Goal: Information Seeking & Learning: Learn about a topic

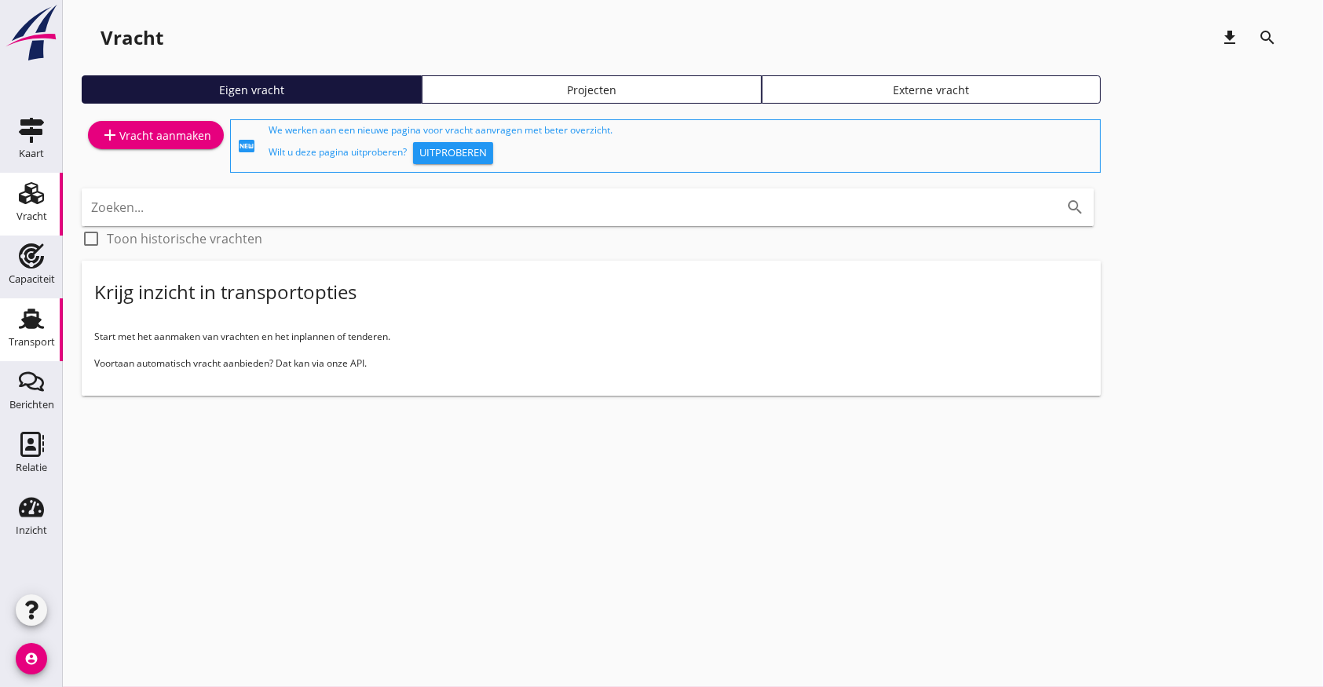
click at [46, 309] on div "Transport" at bounding box center [32, 318] width 38 height 25
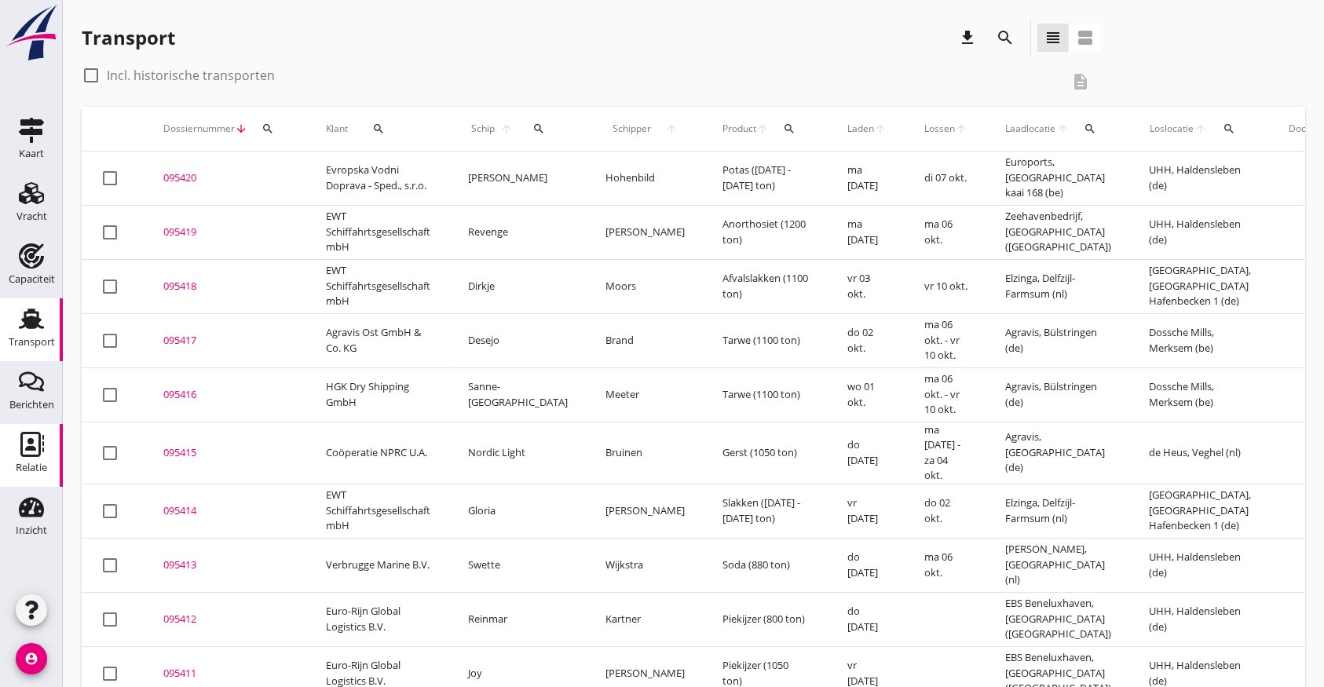
click at [35, 460] on div "Relatie" at bounding box center [31, 468] width 31 height 22
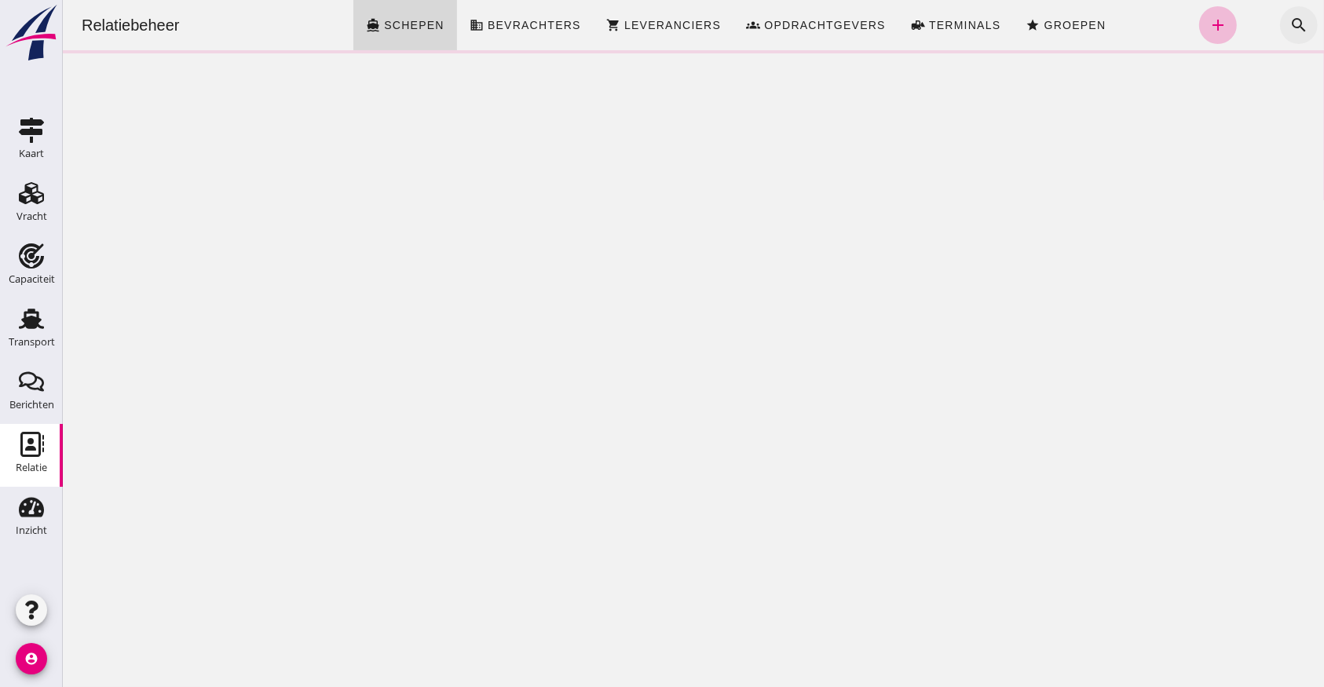
click at [1288, 20] on icon "search" at bounding box center [1297, 25] width 19 height 19
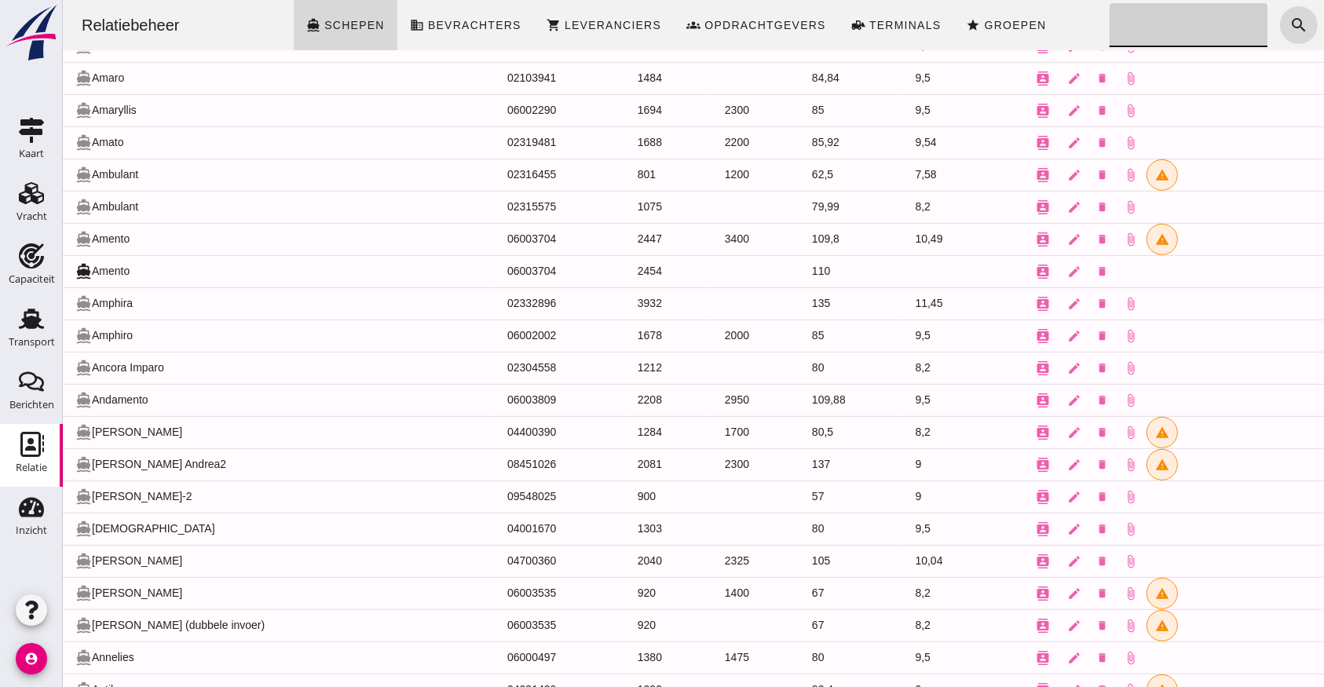
scroll to position [837, 0]
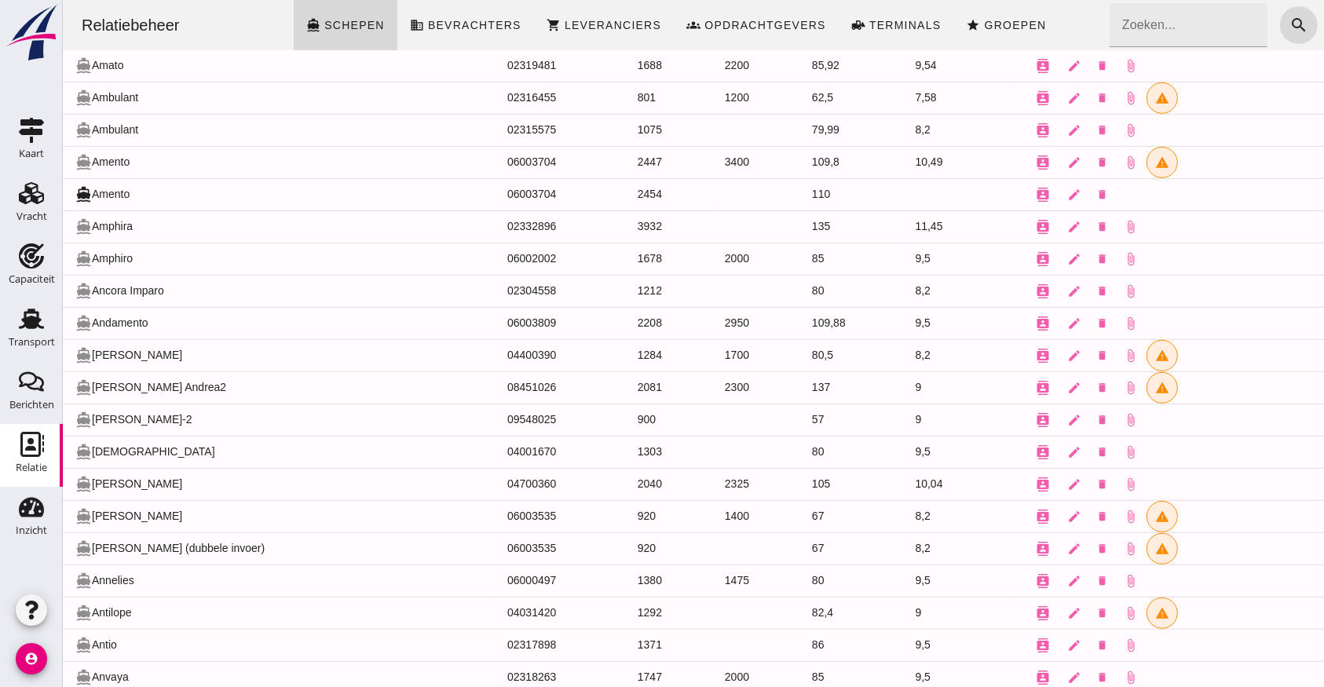
click at [147, 382] on td "directions_boat [PERSON_NAME] Andrea2" at bounding box center [278, 387] width 432 height 32
click at [1035, 384] on icon "contacts" at bounding box center [1042, 388] width 14 height 14
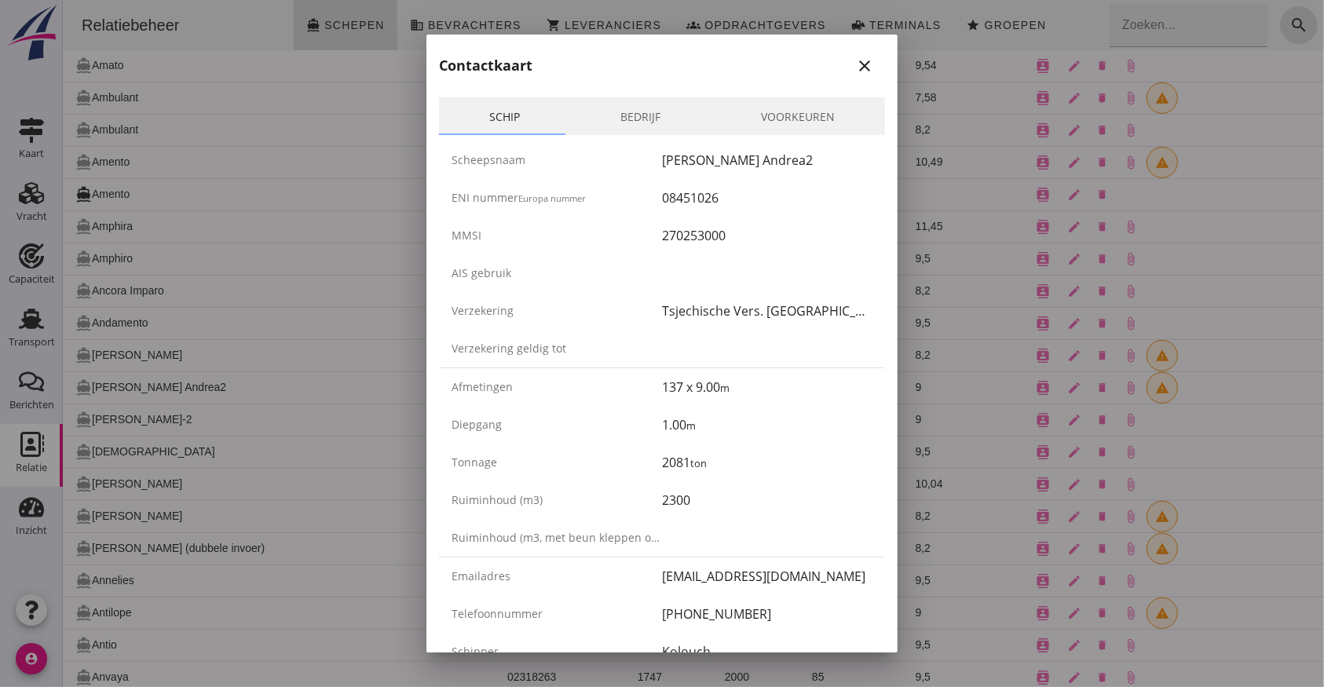
drag, startPoint x: 653, startPoint y: 55, endPoint x: 816, endPoint y: 50, distance: 162.6
click at [816, 50] on div "Contactkaart close" at bounding box center [661, 60] width 471 height 50
click at [855, 58] on icon "close" at bounding box center [864, 66] width 19 height 19
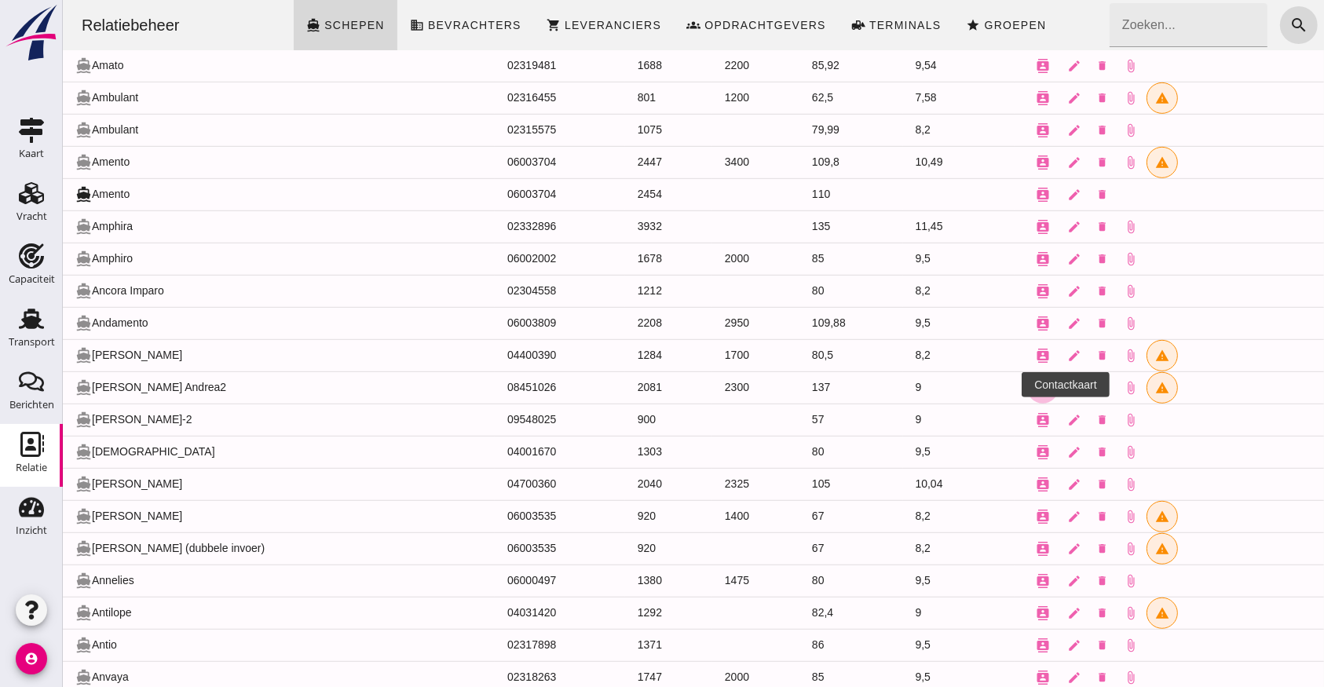
click at [1026, 383] on button "contacts" at bounding box center [1041, 387] width 31 height 31
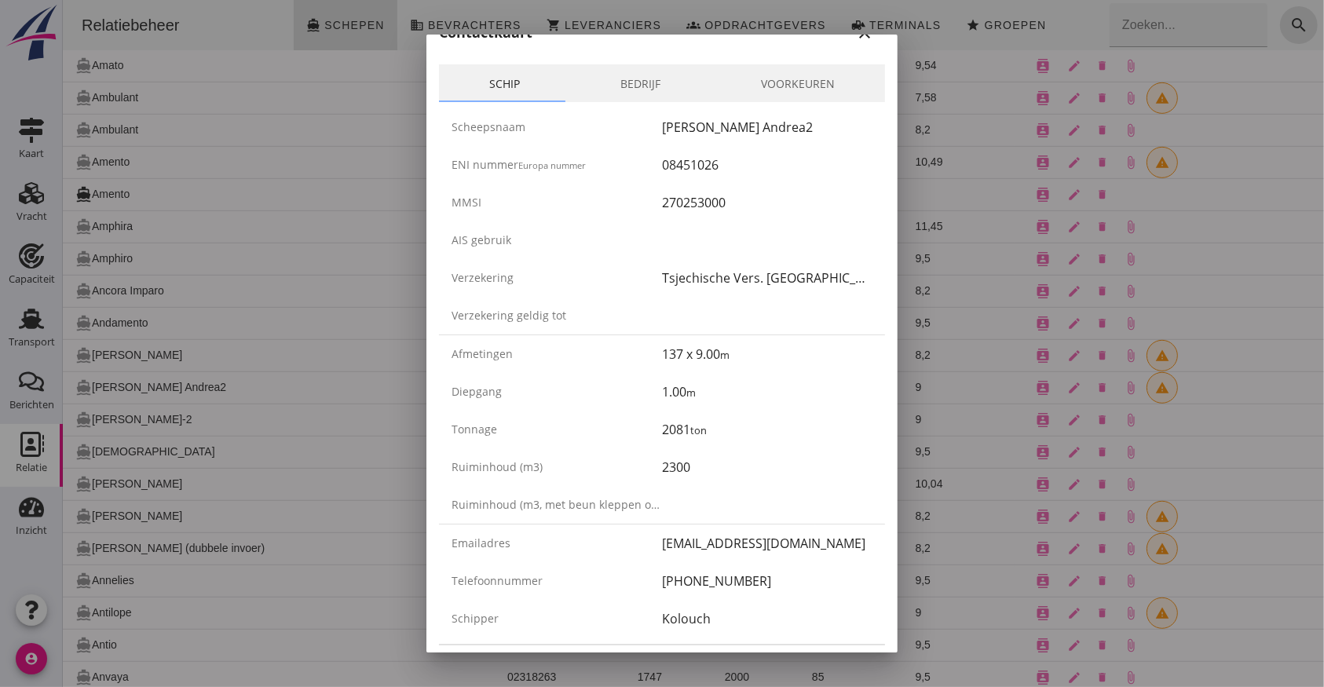
scroll to position [0, 0]
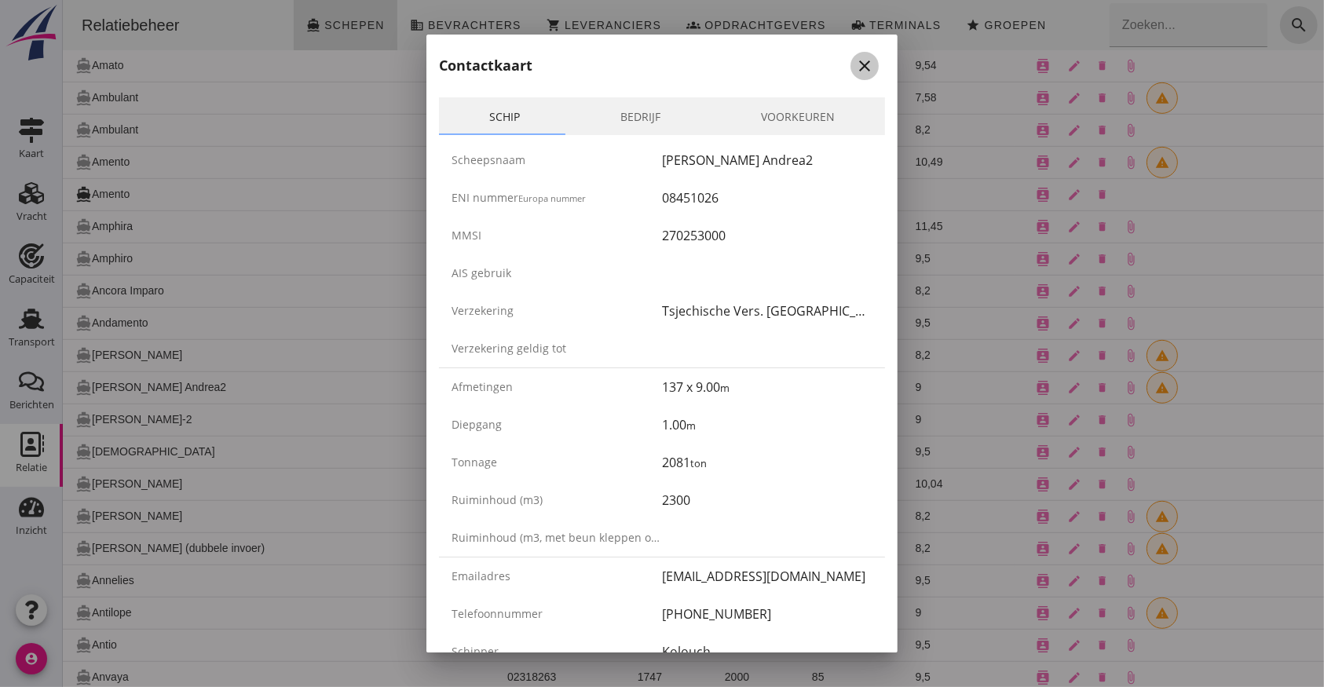
click at [855, 57] on icon "close" at bounding box center [864, 66] width 19 height 19
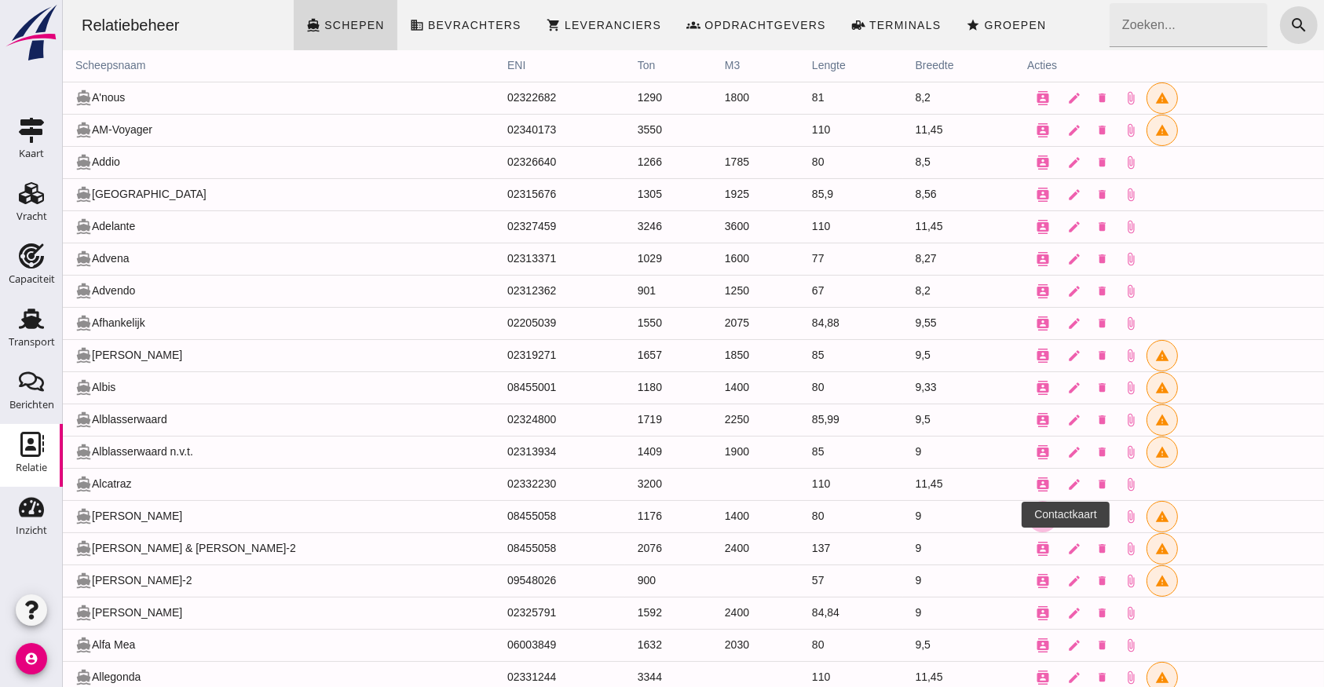
click at [1035, 513] on icon "contacts" at bounding box center [1042, 516] width 14 height 14
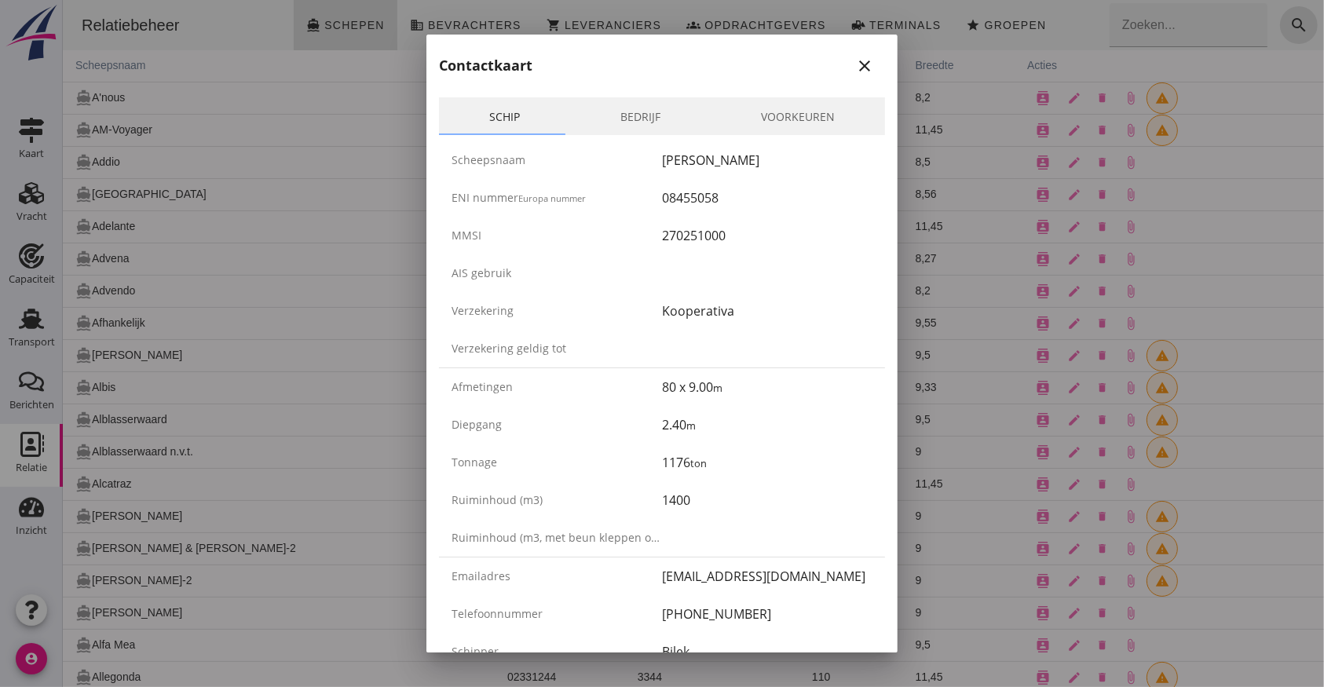
click at [855, 60] on icon "close" at bounding box center [864, 66] width 19 height 19
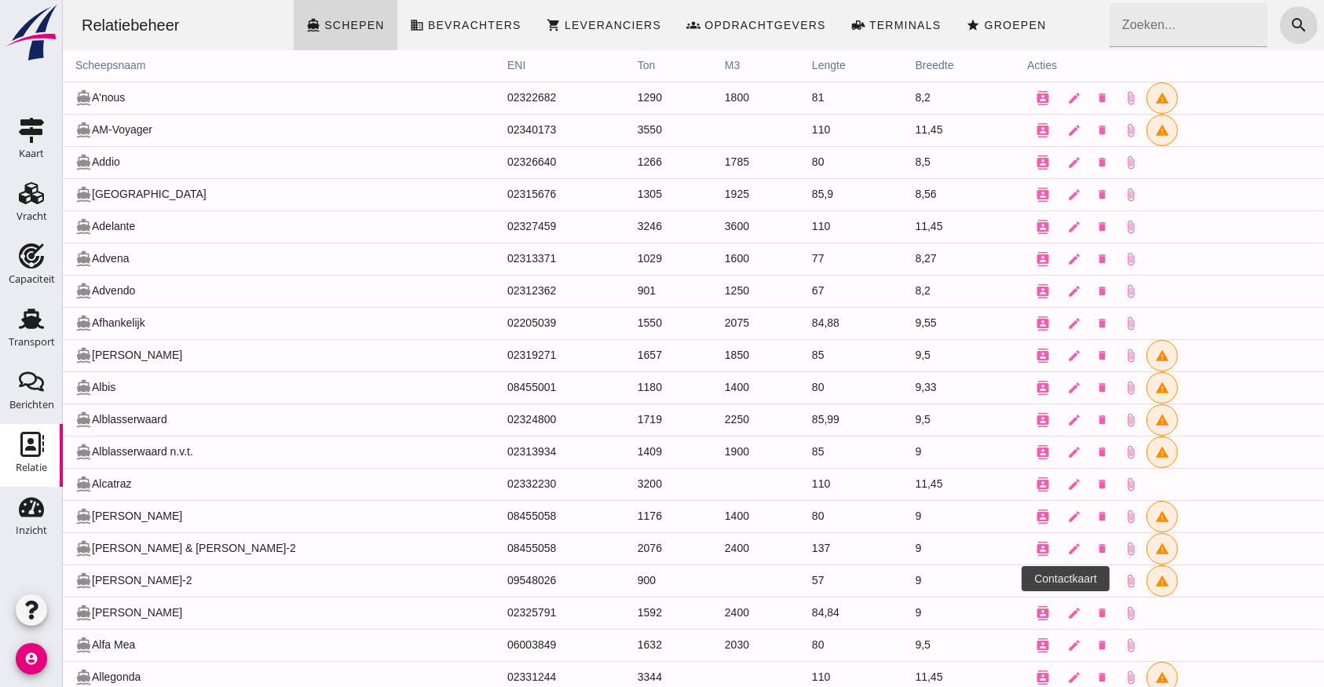
click at [1035, 576] on icon "contacts" at bounding box center [1042, 581] width 14 height 14
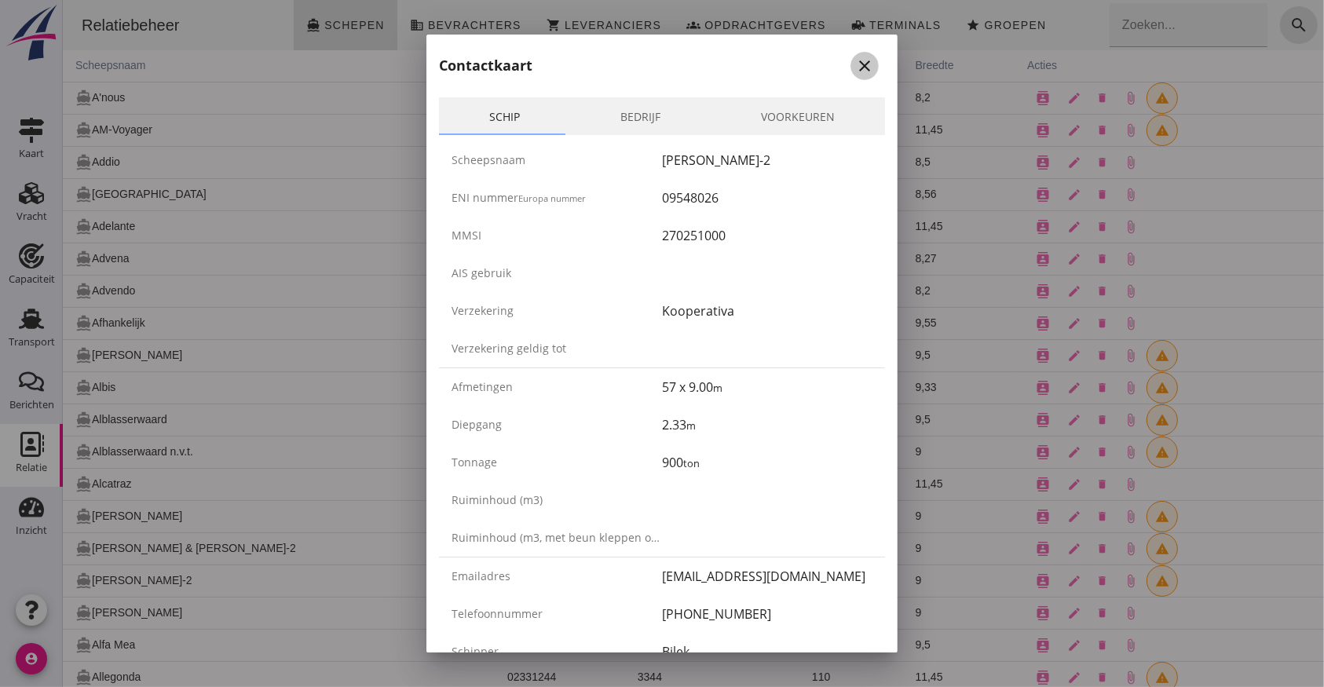
click at [855, 66] on icon "close" at bounding box center [864, 66] width 19 height 19
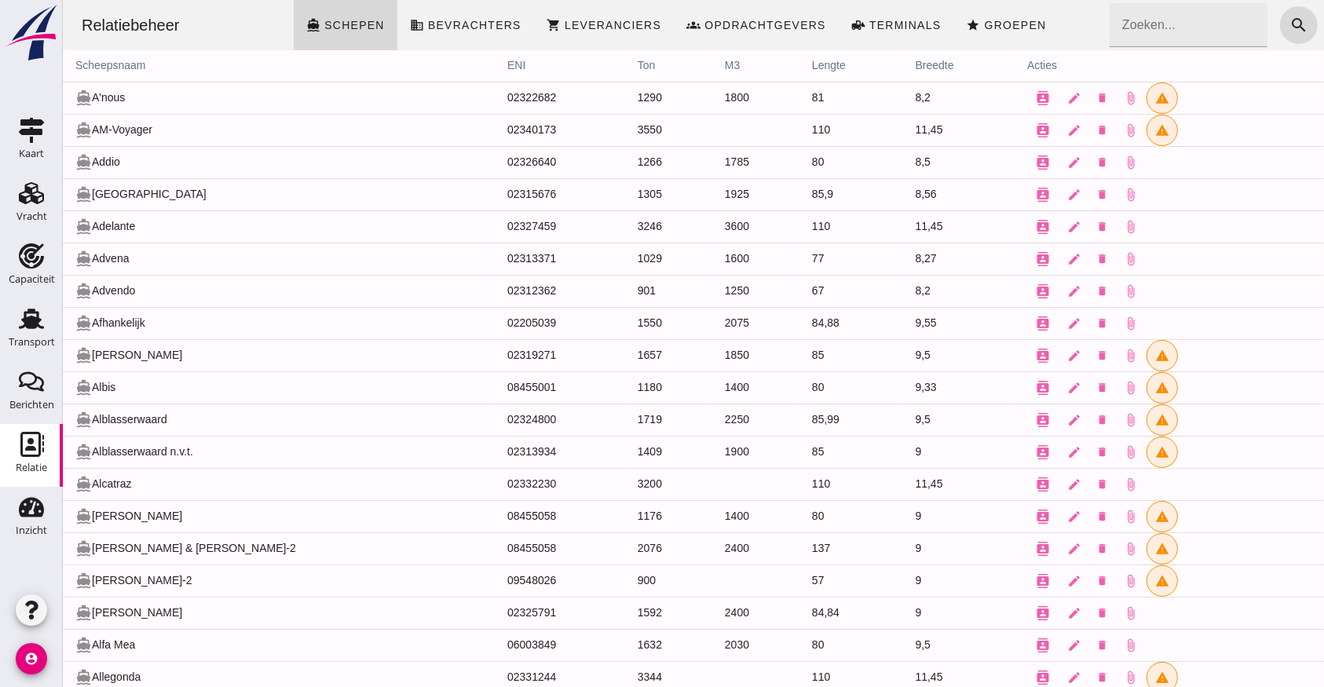
click at [190, 575] on td "directions_boat [PERSON_NAME]-2" at bounding box center [278, 580] width 432 height 32
click at [221, 520] on td "directions_boat [PERSON_NAME]" at bounding box center [278, 516] width 432 height 32
click at [42, 194] on use at bounding box center [31, 193] width 25 height 22
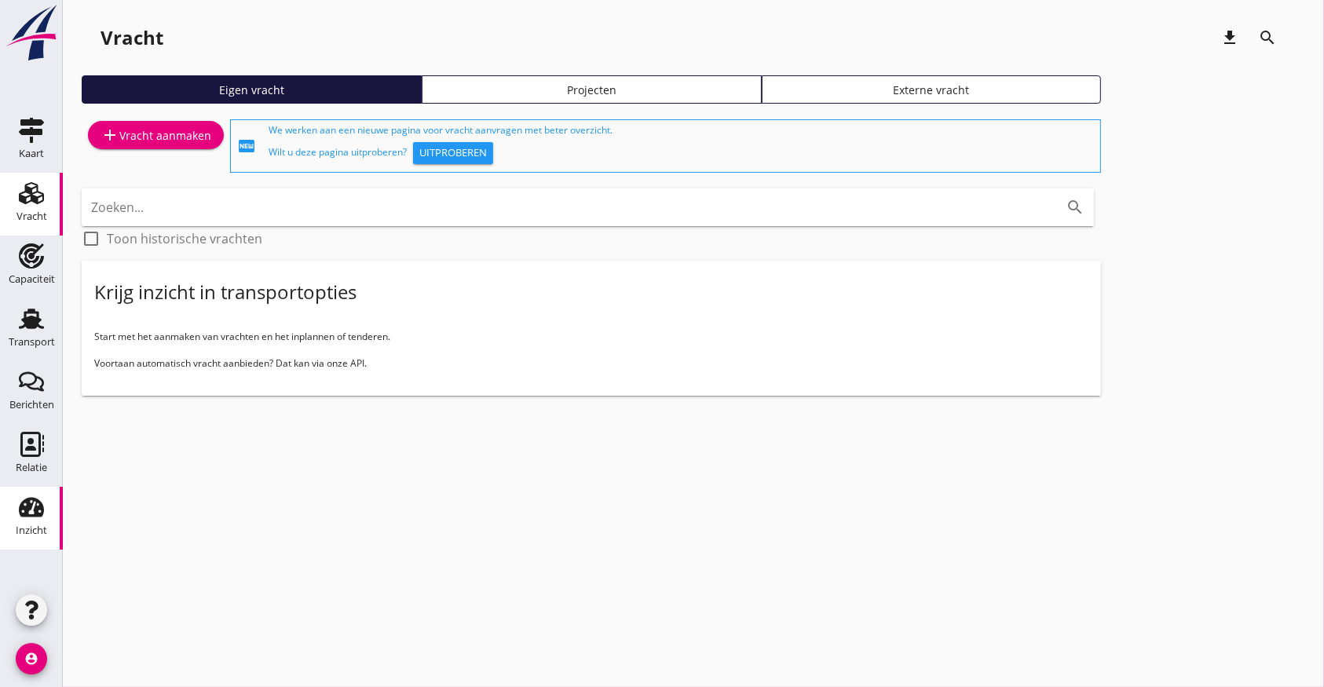
click at [18, 524] on div "Inzicht" at bounding box center [31, 531] width 31 height 22
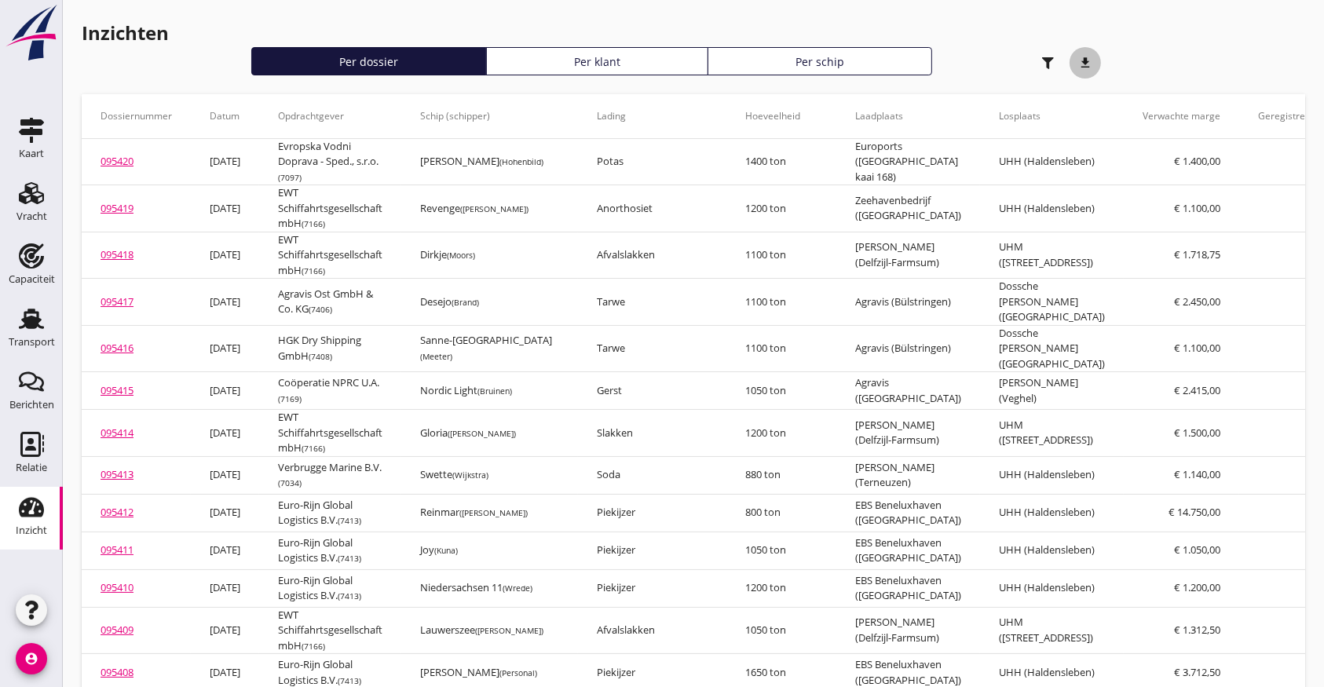
click at [1090, 67] on icon "download" at bounding box center [1084, 62] width 31 height 31
click at [1042, 65] on icon "button" at bounding box center [1048, 63] width 12 height 12
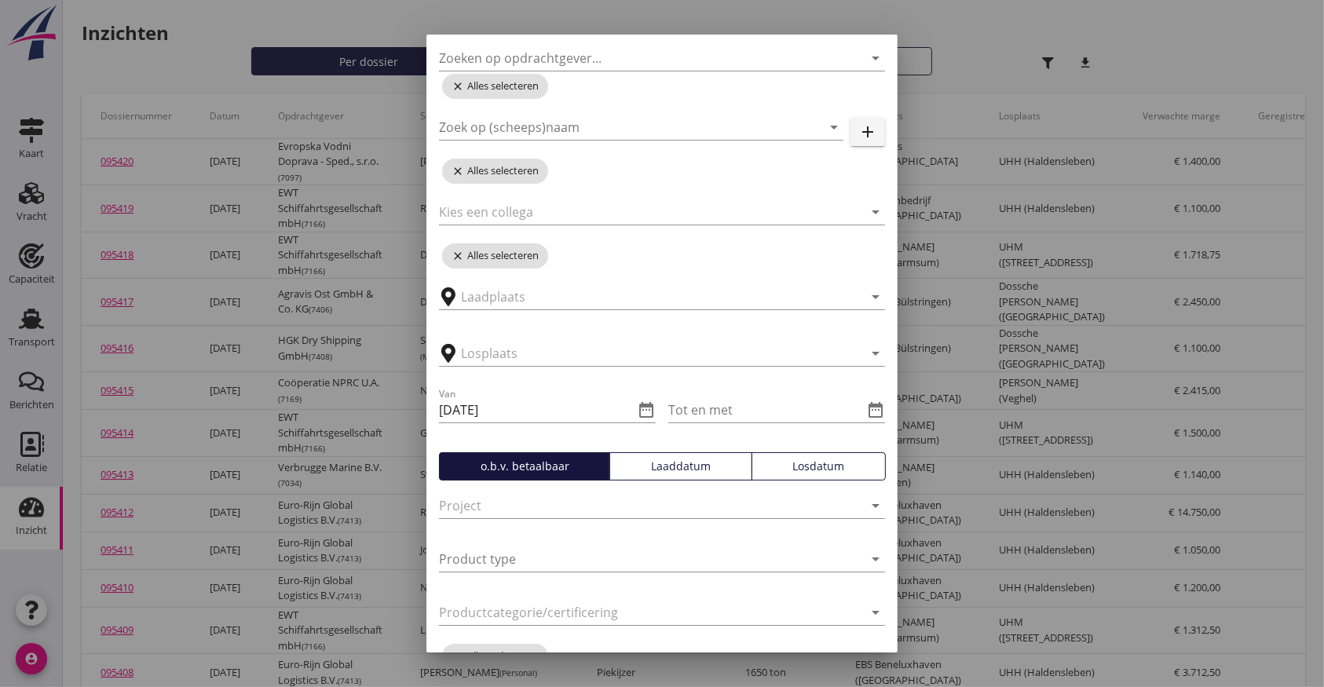
scroll to position [104, 0]
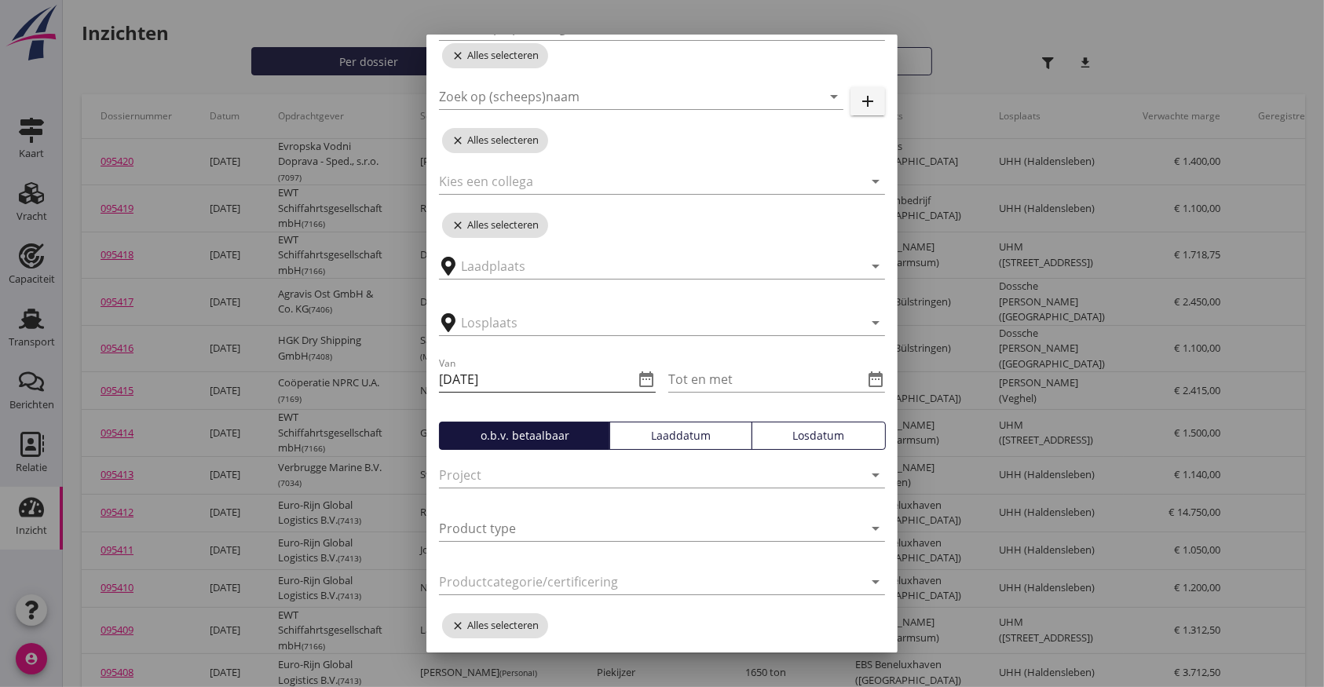
click at [637, 386] on icon "date_range" at bounding box center [646, 379] width 19 height 19
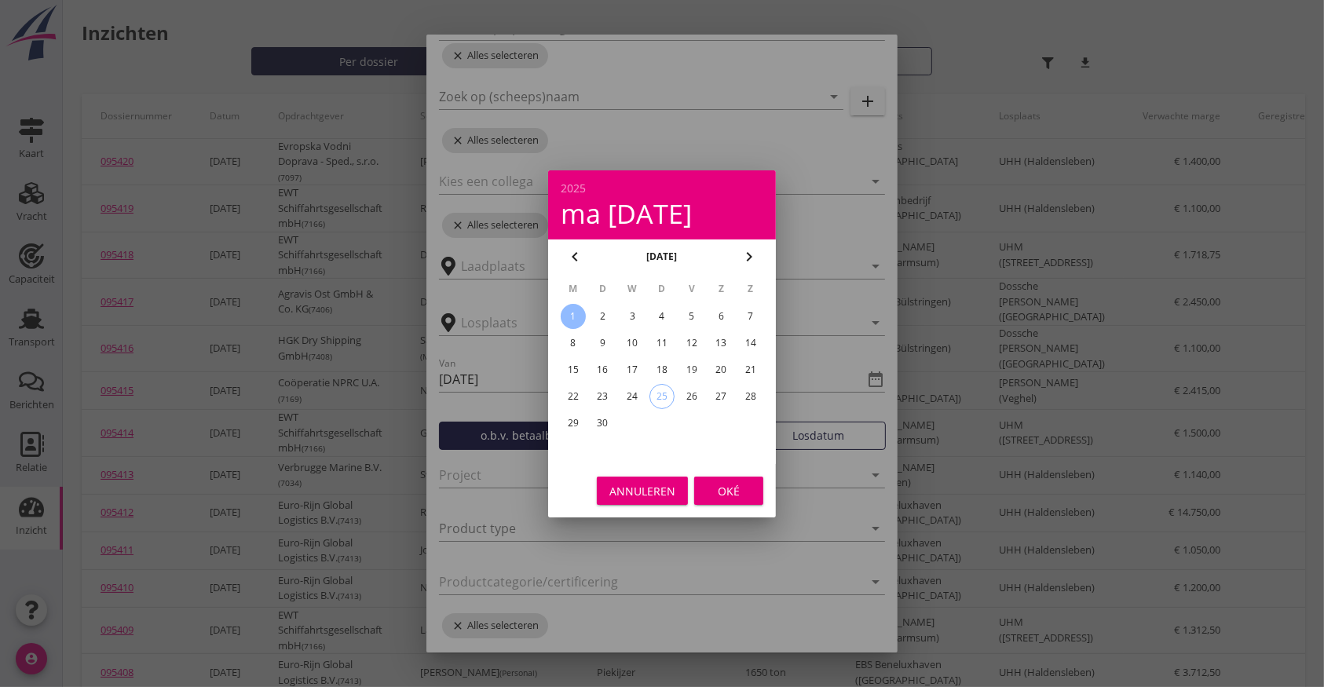
click at [578, 250] on icon "chevron_left" at bounding box center [574, 256] width 19 height 19
click at [748, 254] on icon "chevron_right" at bounding box center [748, 256] width 19 height 19
click at [603, 315] on div "1" at bounding box center [602, 316] width 25 height 25
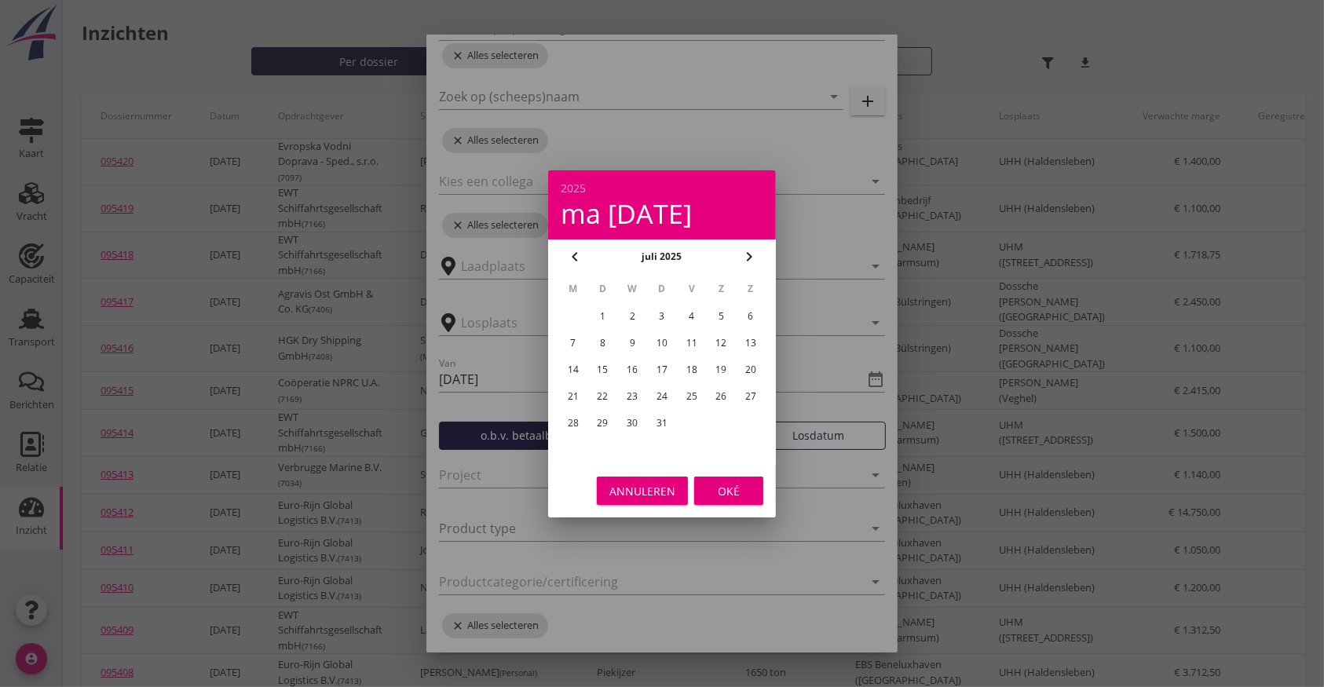
type input "[DATE]"
drag, startPoint x: 726, startPoint y: 495, endPoint x: 736, endPoint y: 491, distance: 11.2
click at [728, 495] on div "Oké" at bounding box center [729, 490] width 44 height 16
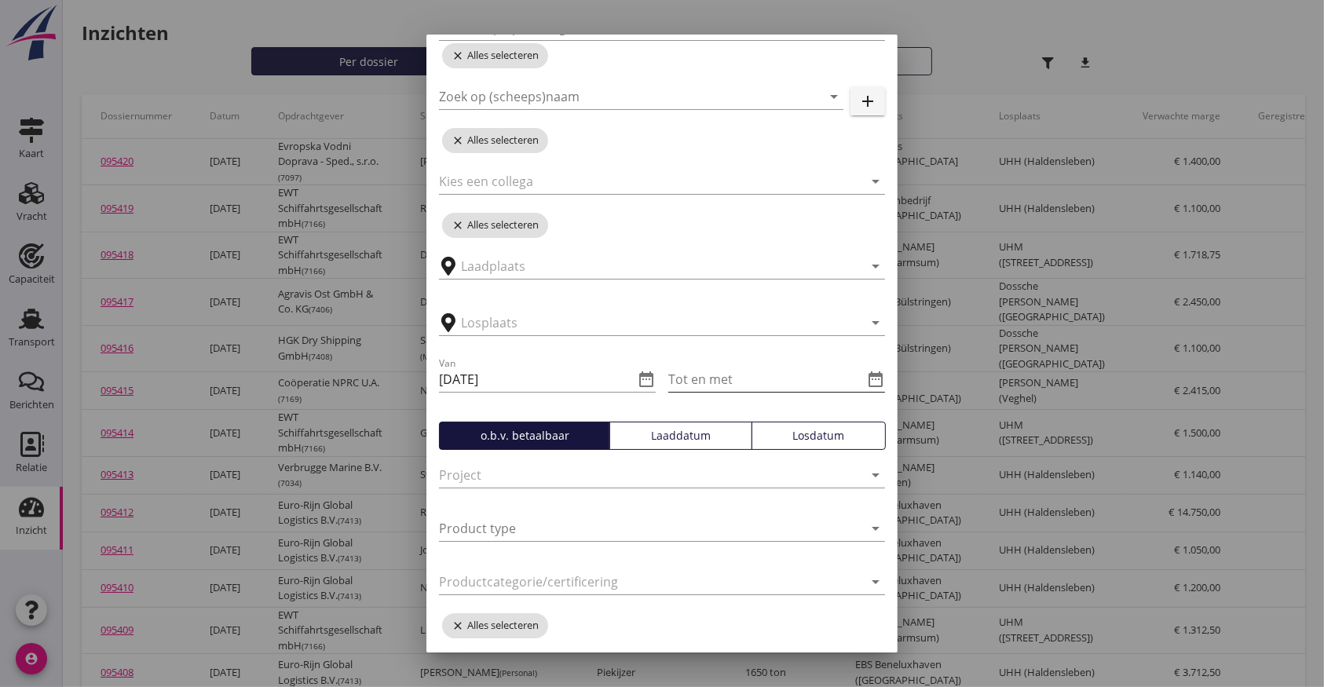
drag, startPoint x: 703, startPoint y: 389, endPoint x: 716, endPoint y: 393, distance: 13.4
click at [703, 389] on input "Tot en met" at bounding box center [765, 379] width 195 height 25
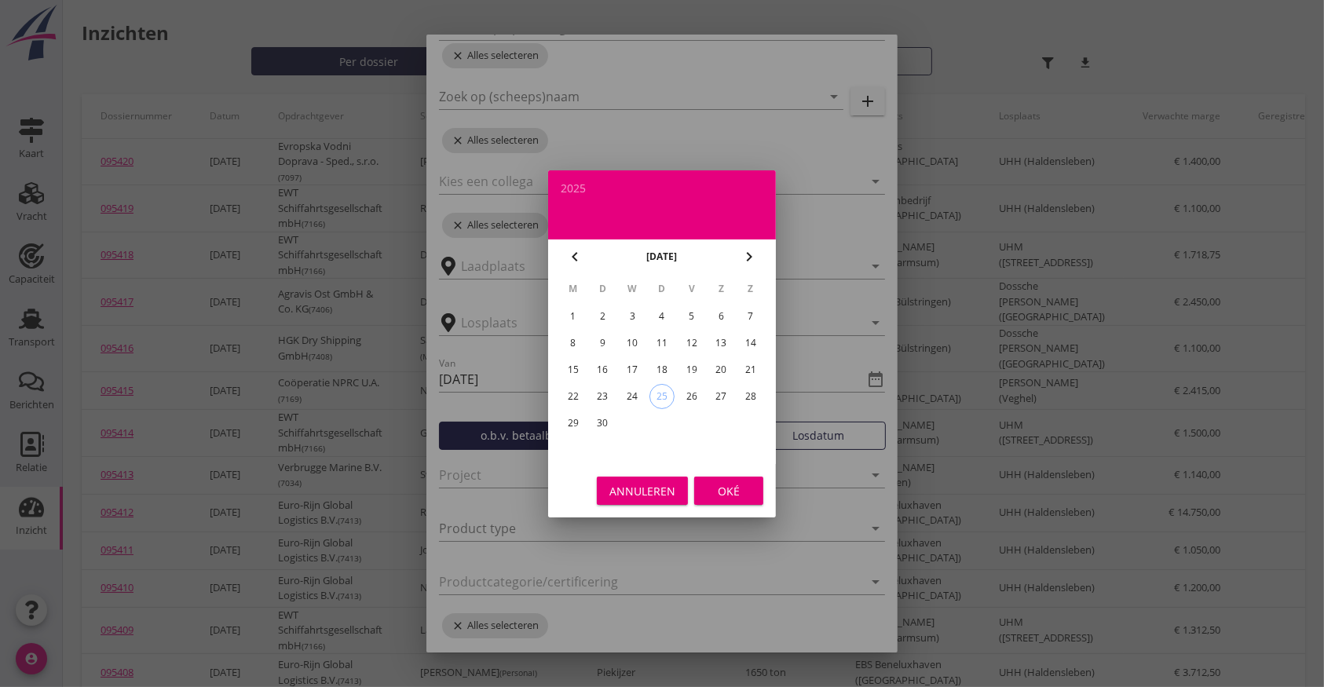
drag, startPoint x: 673, startPoint y: 387, endPoint x: 663, endPoint y: 396, distance: 13.9
click at [671, 389] on td "25" at bounding box center [662, 396] width 28 height 25
click at [663, 404] on div "25" at bounding box center [662, 397] width 24 height 24
type input "[DATE]"
click at [728, 480] on button "Oké" at bounding box center [728, 490] width 69 height 28
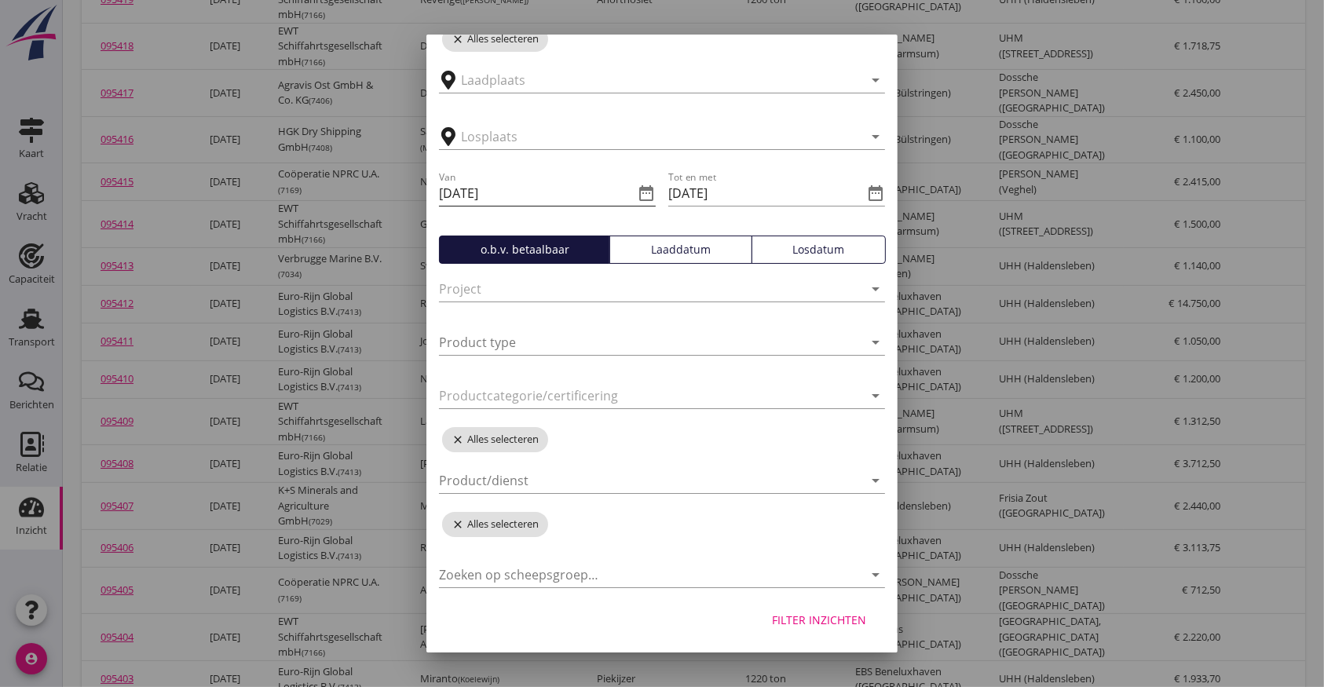
scroll to position [0, 0]
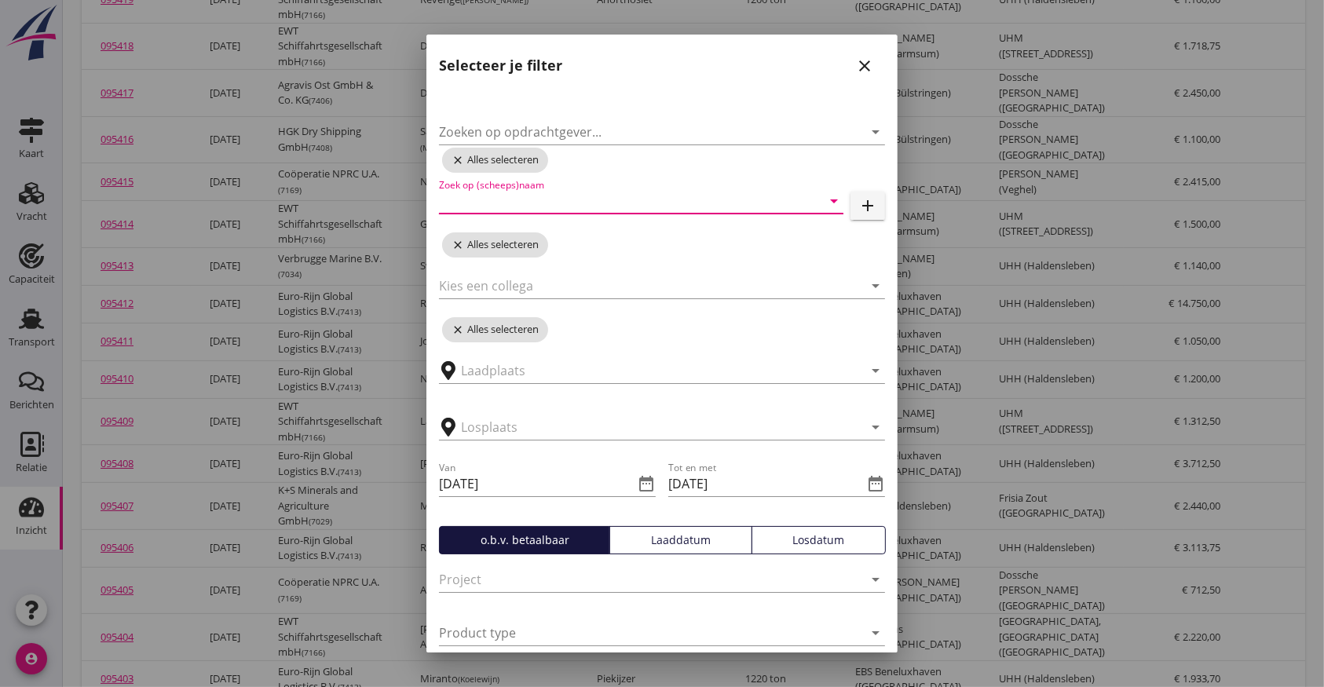
click at [574, 203] on input "Zoek op (scheeps)naam" at bounding box center [619, 200] width 360 height 25
type input "juli"
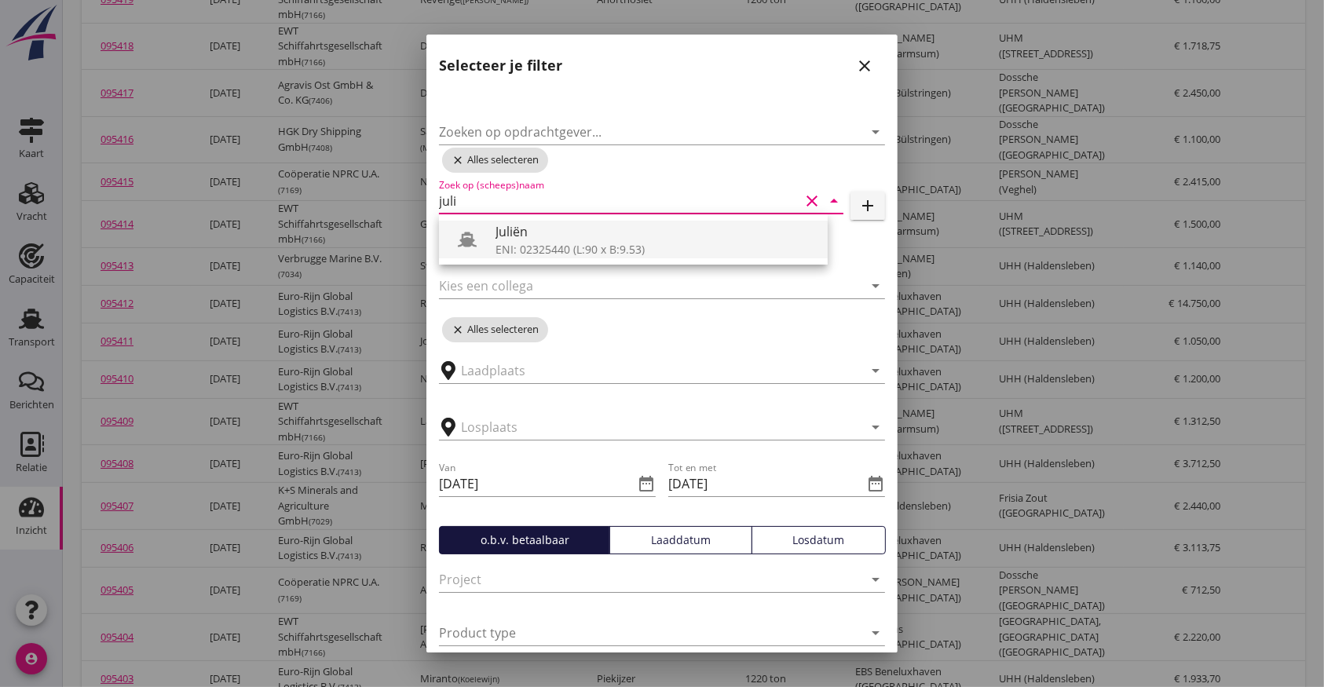
click at [533, 248] on div "ENI: 02325440 (L:90 x B:9.53)" at bounding box center [654, 249] width 319 height 16
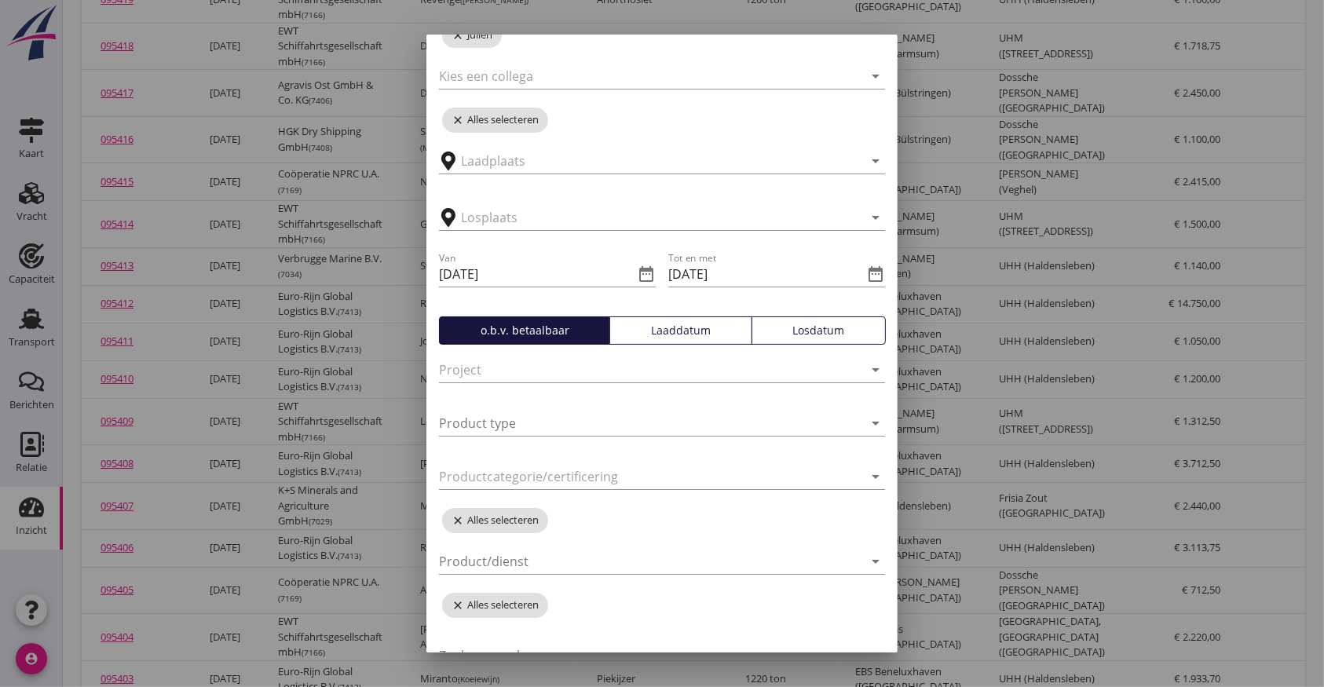
scroll to position [290, 0]
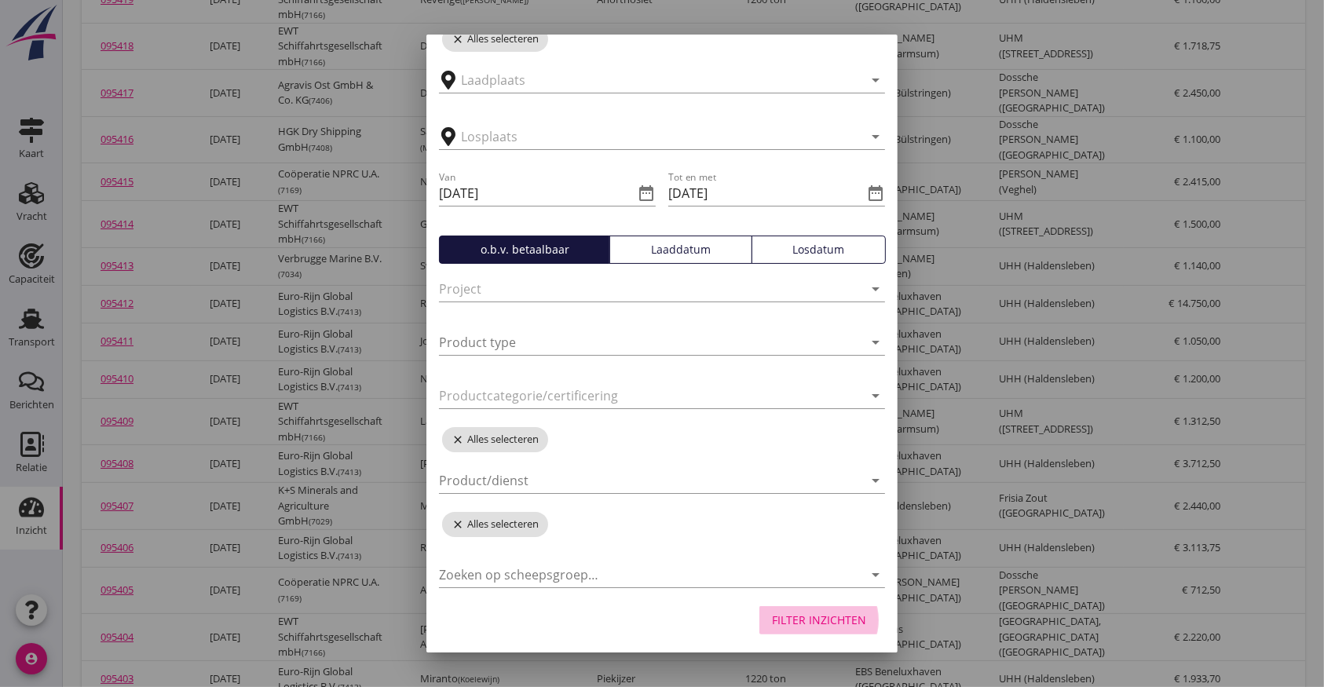
drag, startPoint x: 802, startPoint y: 616, endPoint x: 1013, endPoint y: 515, distance: 233.5
click at [802, 617] on div "Filter inzichten" at bounding box center [819, 620] width 94 height 16
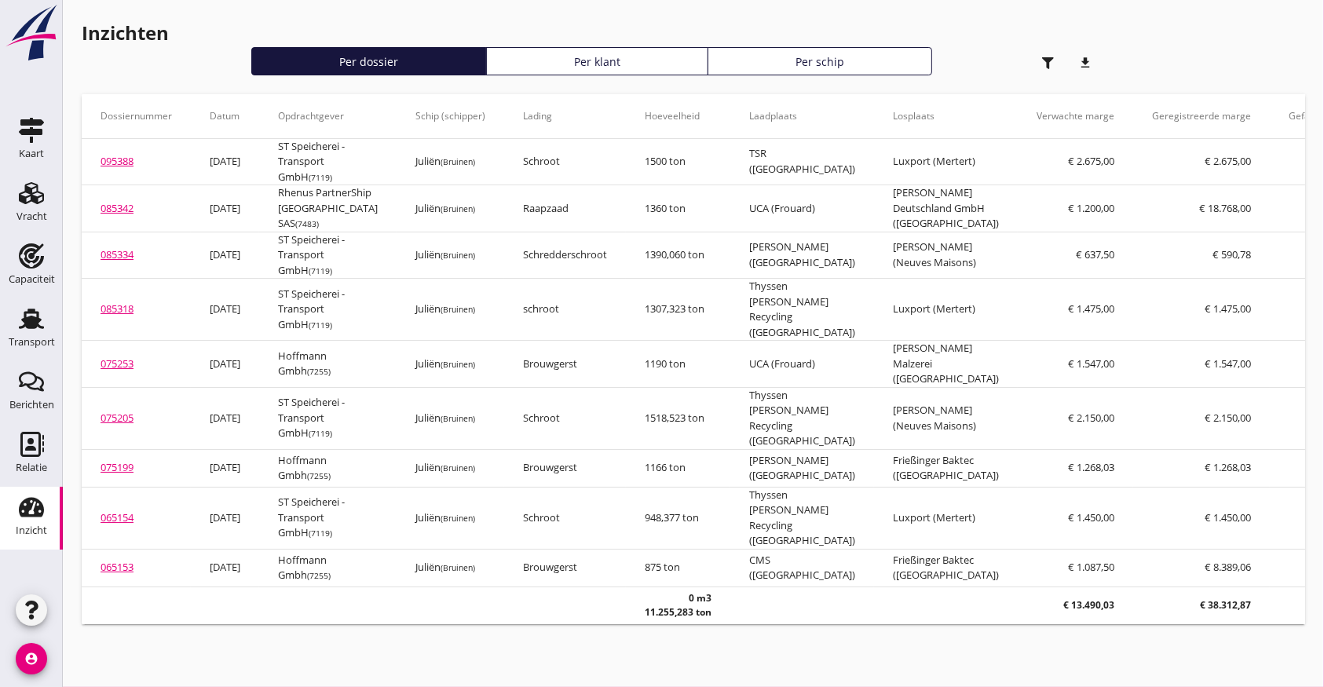
click at [28, 520] on div "Inzicht" at bounding box center [31, 531] width 31 height 22
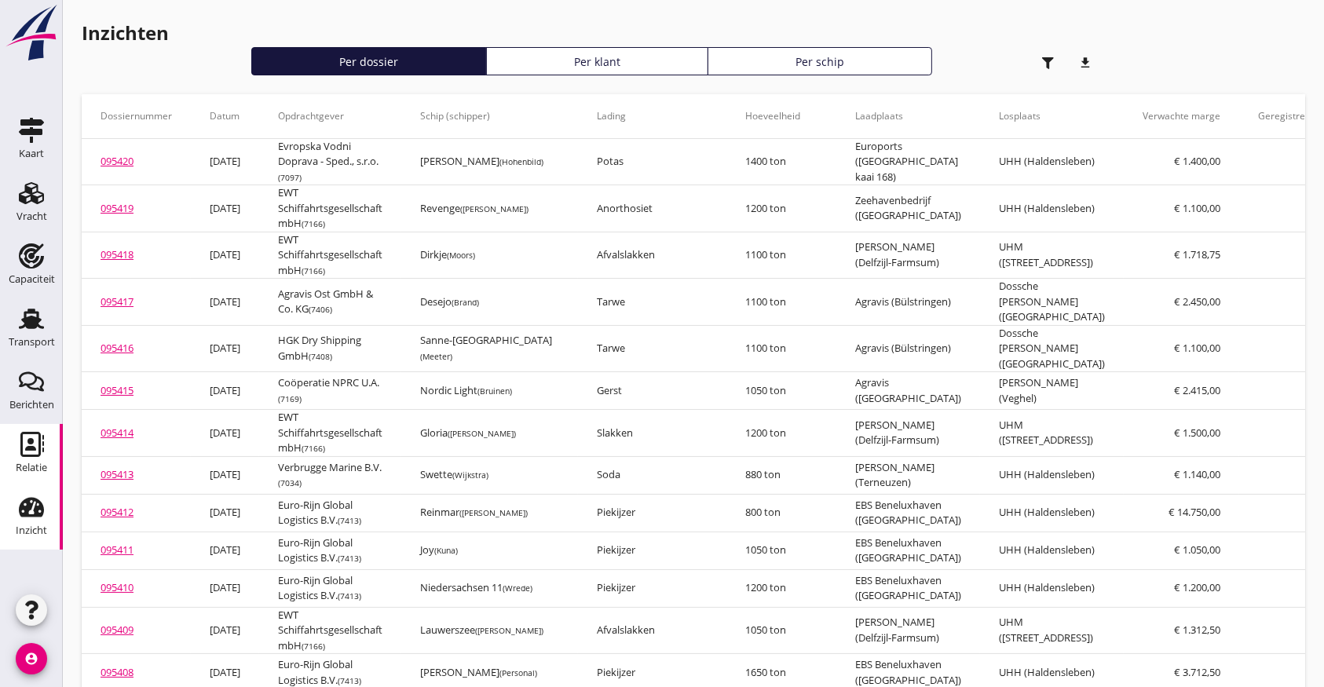
click at [39, 451] on use at bounding box center [32, 444] width 24 height 25
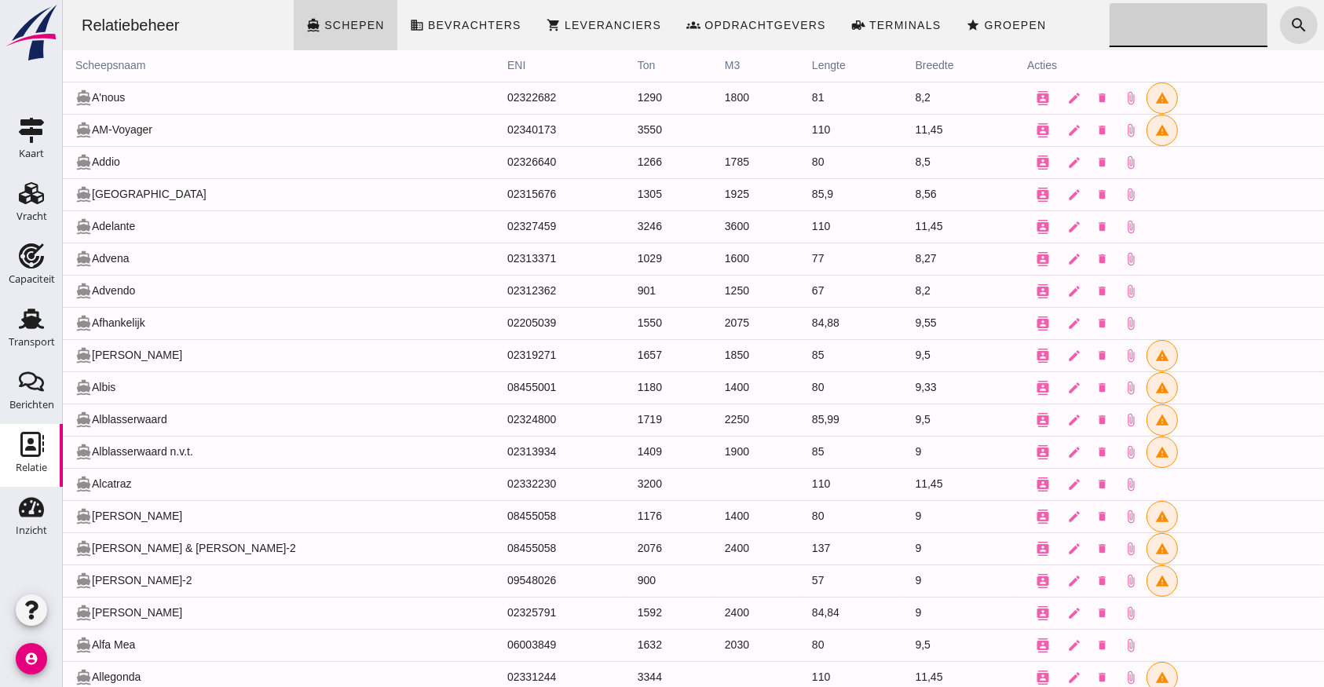
click at [1130, 26] on input "Zoeken..." at bounding box center [1182, 25] width 148 height 44
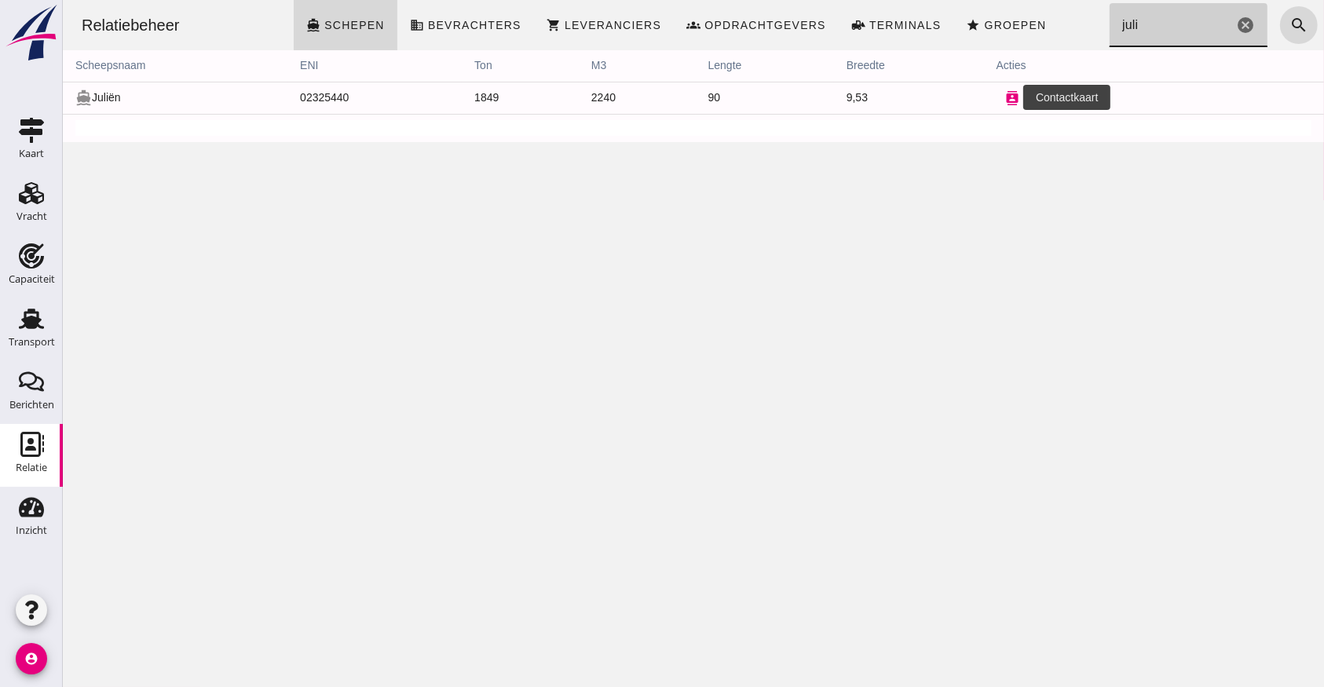
type input "juli"
click at [996, 89] on button "contacts" at bounding box center [1010, 97] width 31 height 31
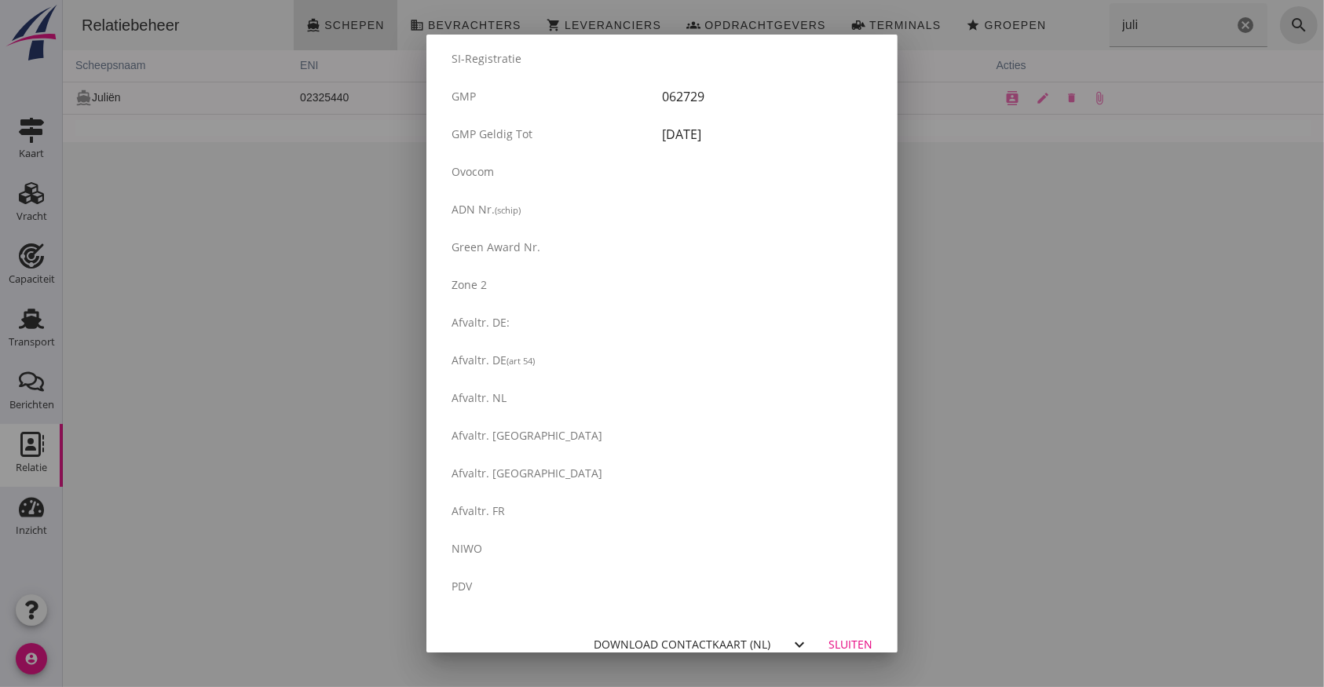
scroll to position [2570, 0]
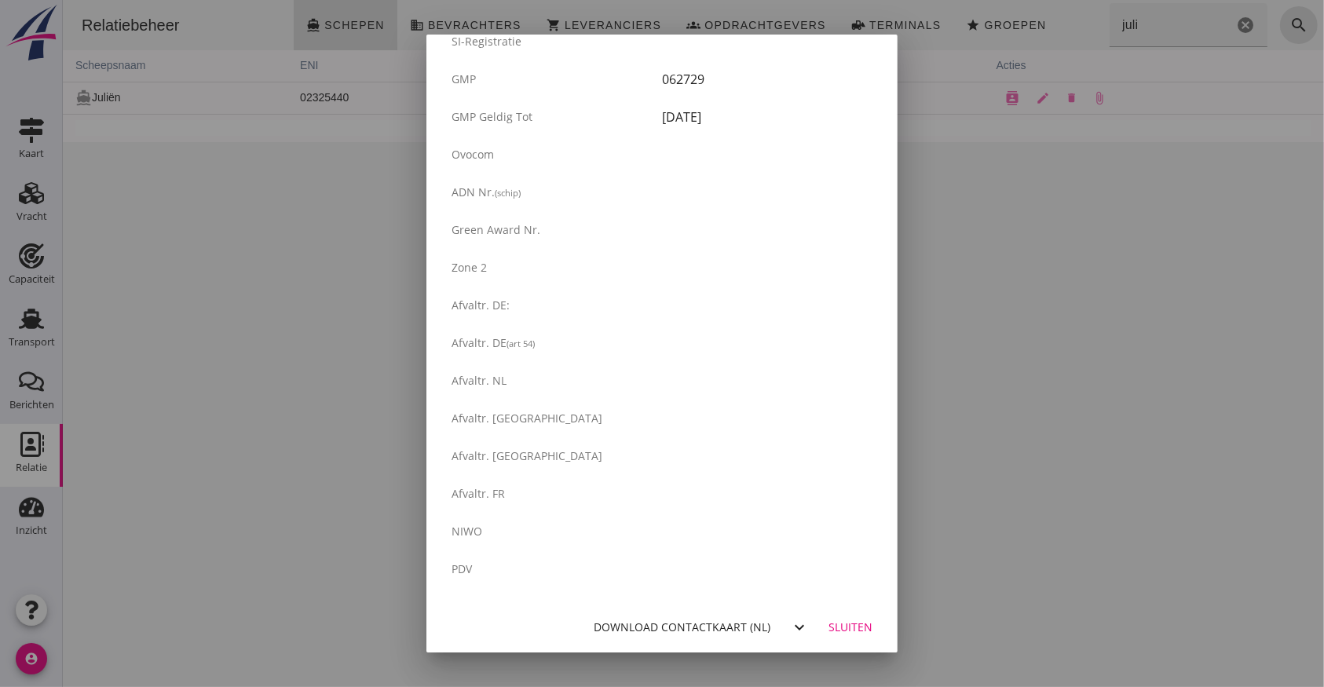
click at [702, 619] on div "Download contactkaart (nl)" at bounding box center [681, 627] width 177 height 16
click at [703, 634] on div "Download contactkaart (nl)" at bounding box center [681, 627] width 177 height 16
click at [828, 624] on div "Sluiten" at bounding box center [850, 627] width 44 height 16
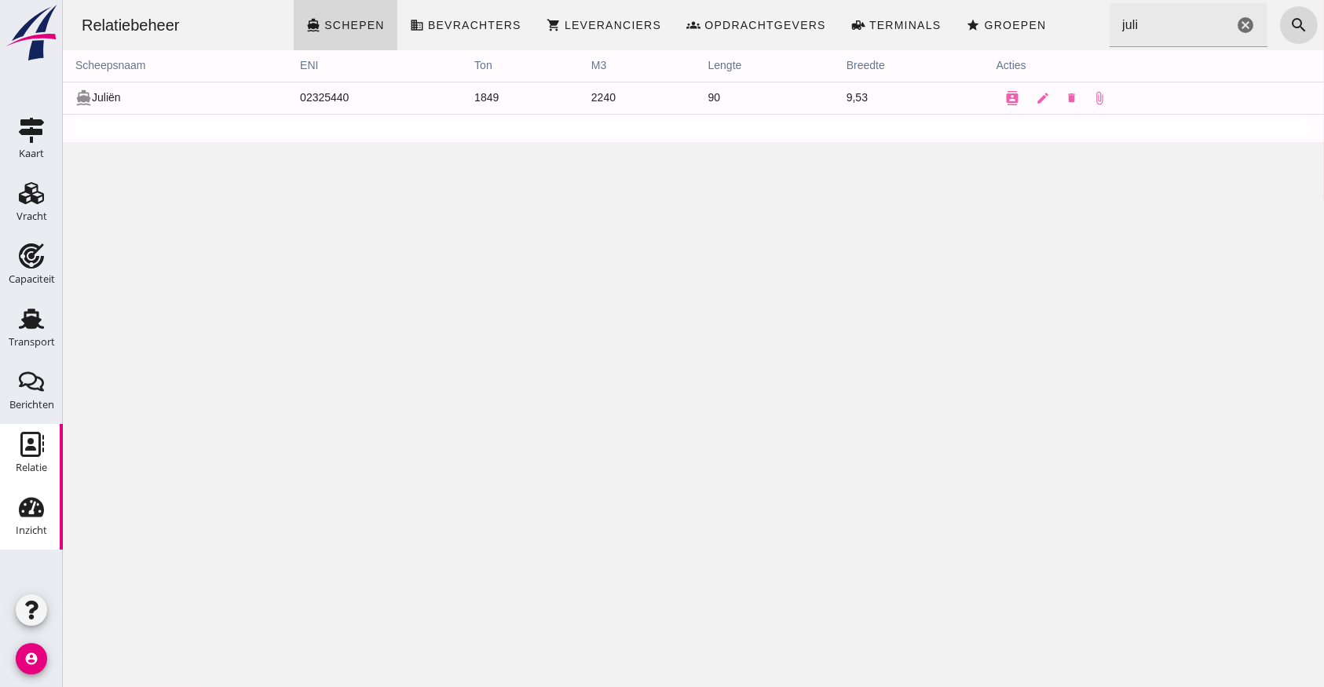
click at [44, 517] on link "Inzicht Inzicht" at bounding box center [31, 518] width 63 height 63
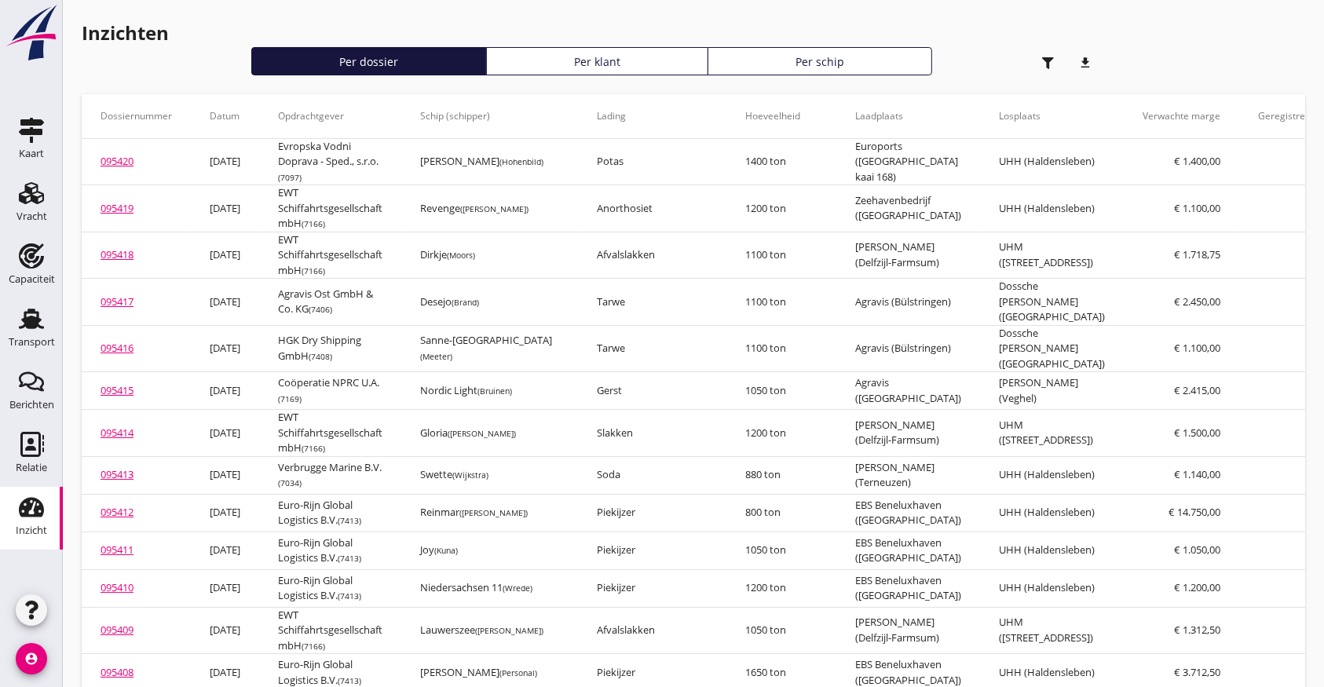
click at [1090, 61] on icon "download" at bounding box center [1084, 62] width 31 height 31
click at [1044, 61] on icon "button" at bounding box center [1048, 63] width 12 height 12
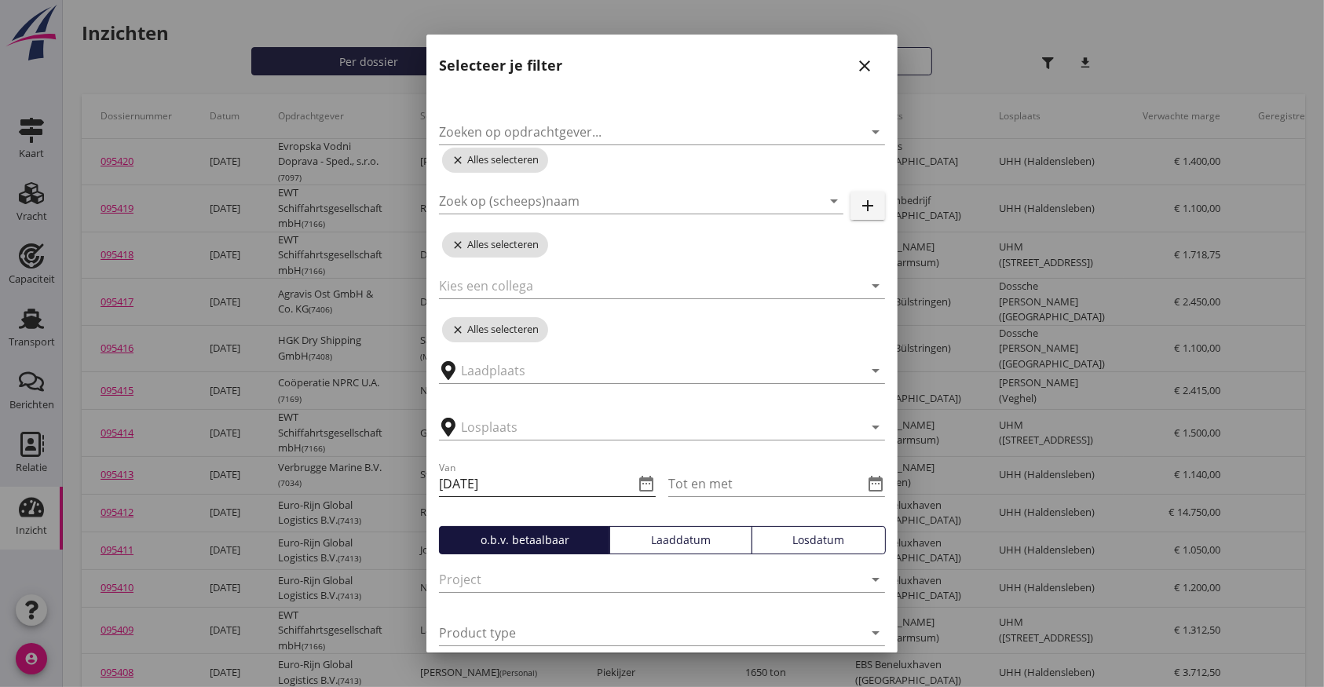
click at [637, 487] on icon "date_range" at bounding box center [646, 483] width 19 height 19
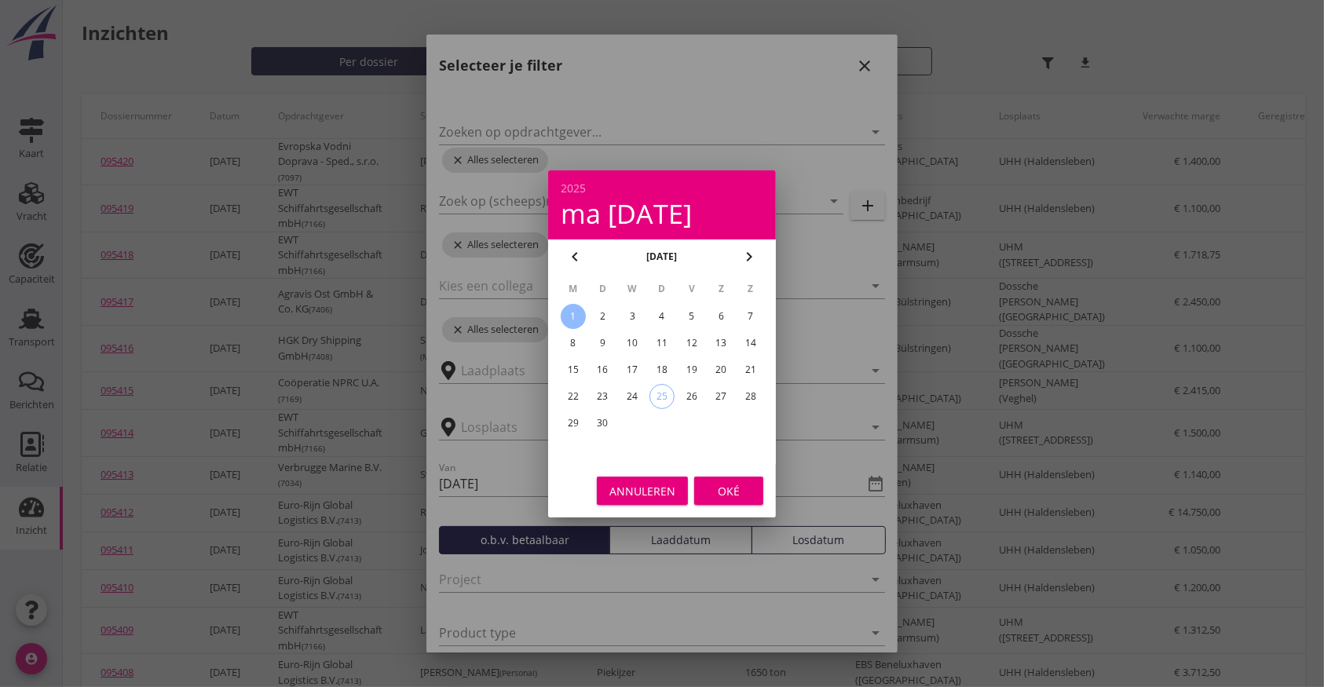
click at [571, 262] on icon "chevron_left" at bounding box center [574, 256] width 19 height 19
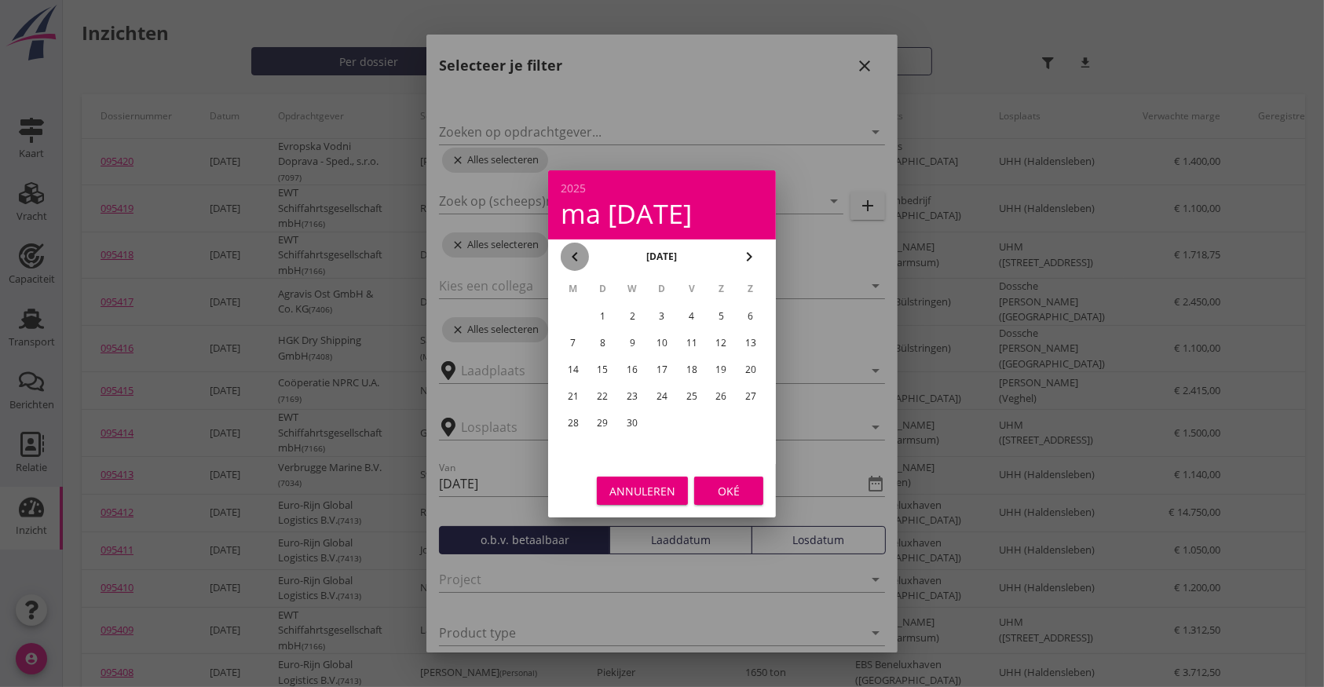
click at [571, 262] on icon "chevron_left" at bounding box center [574, 256] width 19 height 19
click at [571, 261] on icon "chevron_left" at bounding box center [574, 256] width 19 height 19
click at [628, 311] on div "1" at bounding box center [631, 316] width 25 height 25
type input "[DATE]"
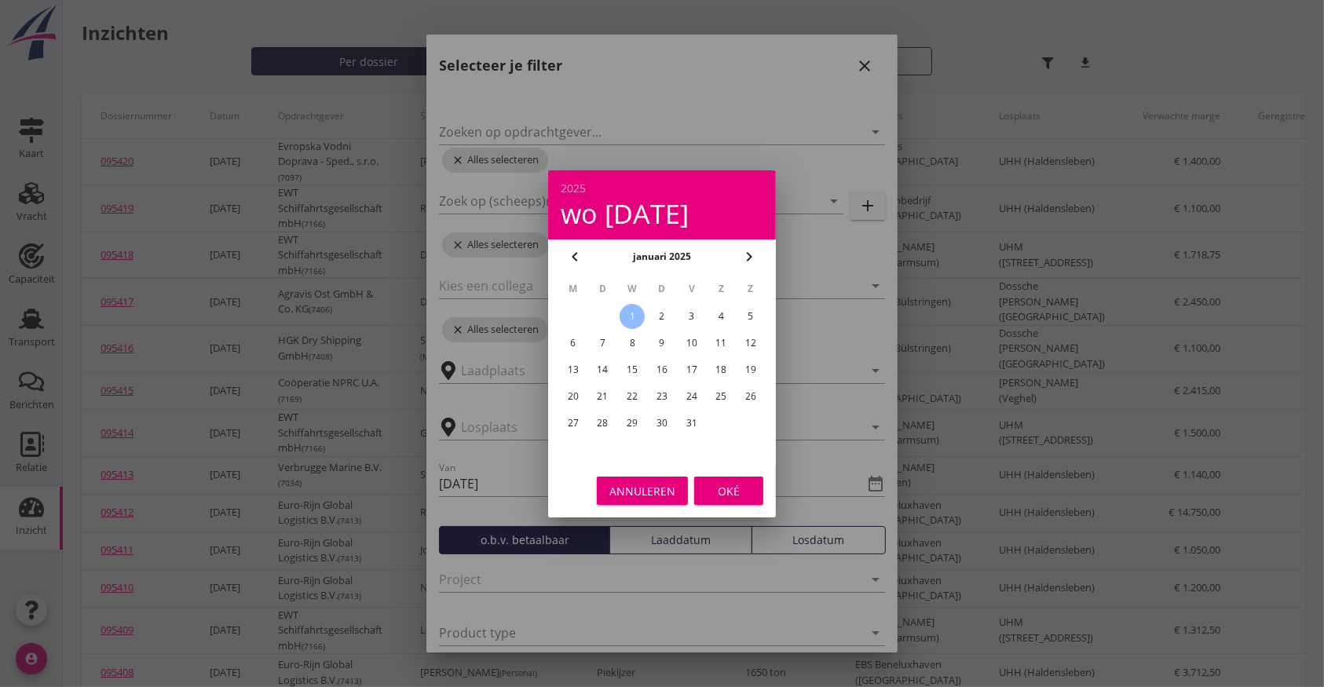
click at [724, 483] on div "Oké" at bounding box center [729, 490] width 44 height 16
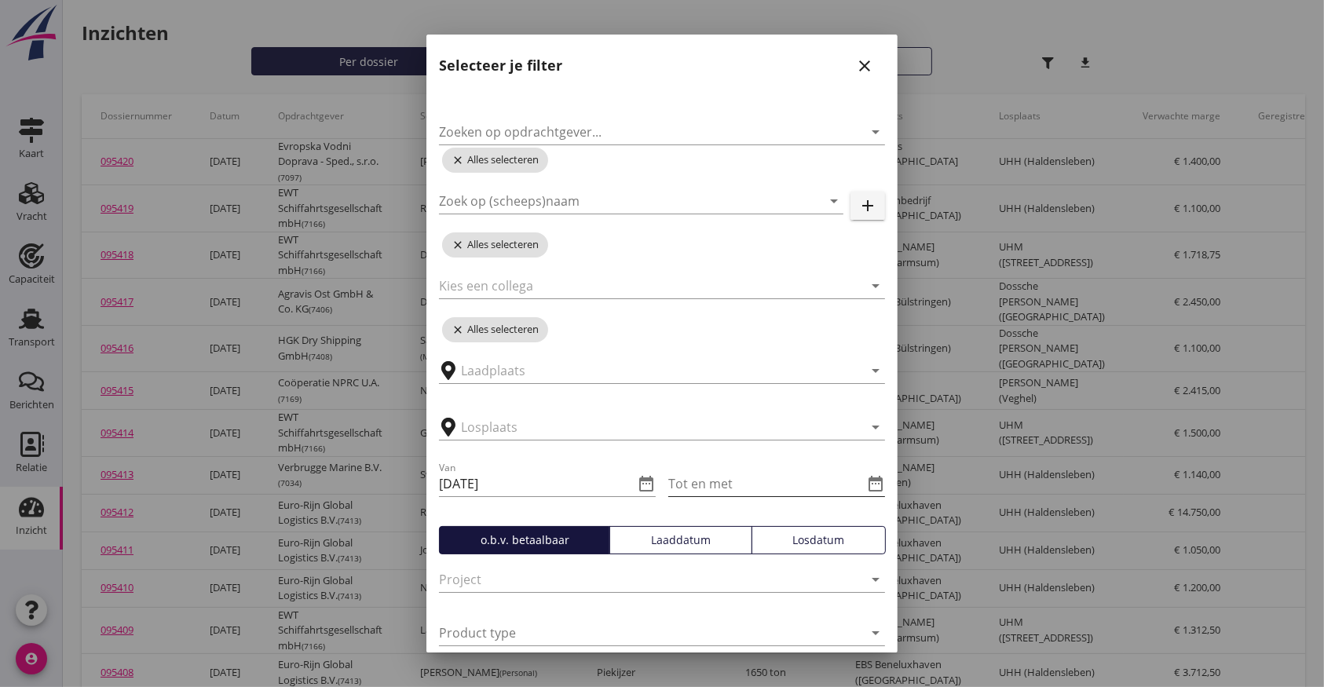
click at [776, 488] on input "Tot en met" at bounding box center [765, 483] width 195 height 25
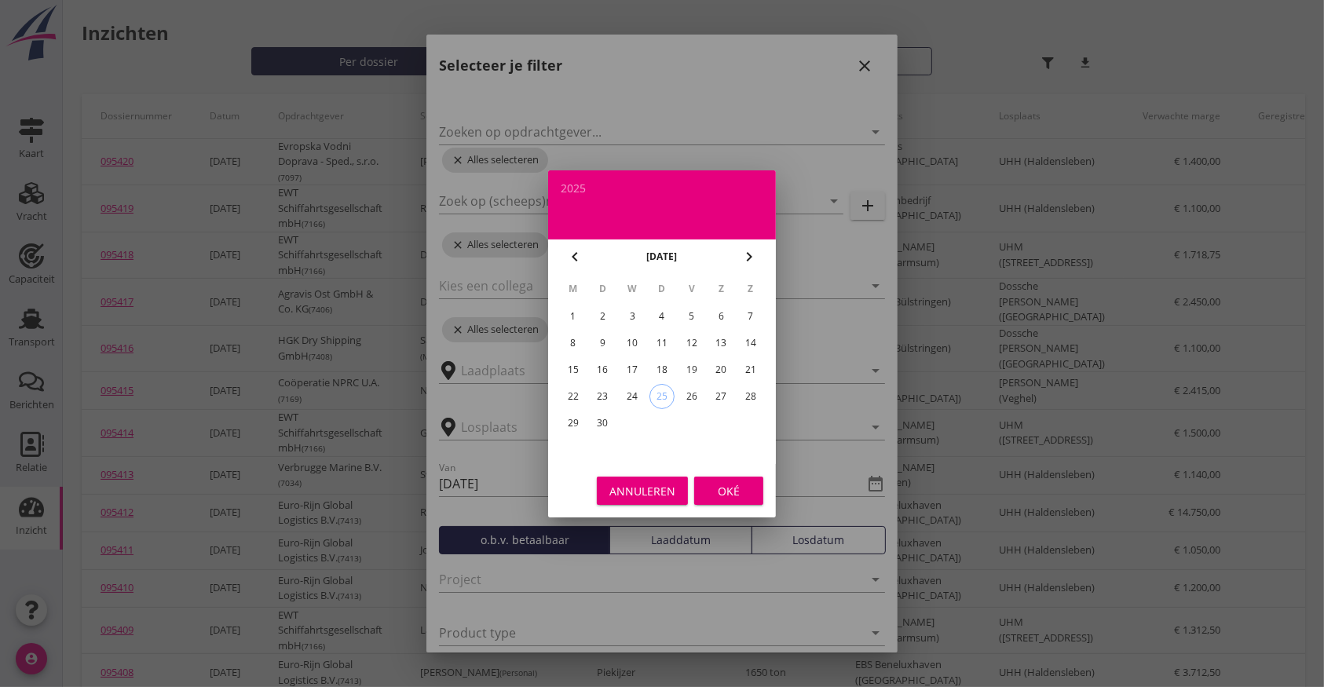
click at [666, 396] on div "25" at bounding box center [662, 397] width 24 height 24
type input "[DATE]"
click at [750, 482] on button "Oké" at bounding box center [728, 490] width 69 height 28
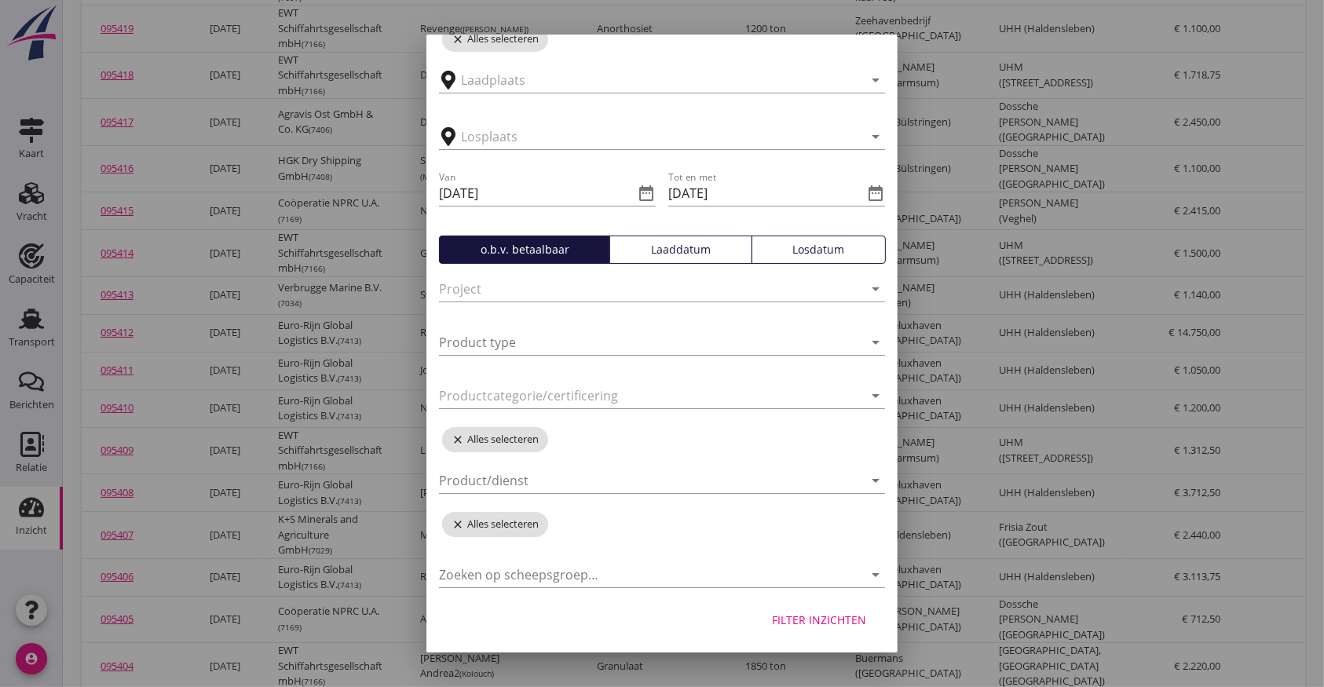
scroll to position [209, 0]
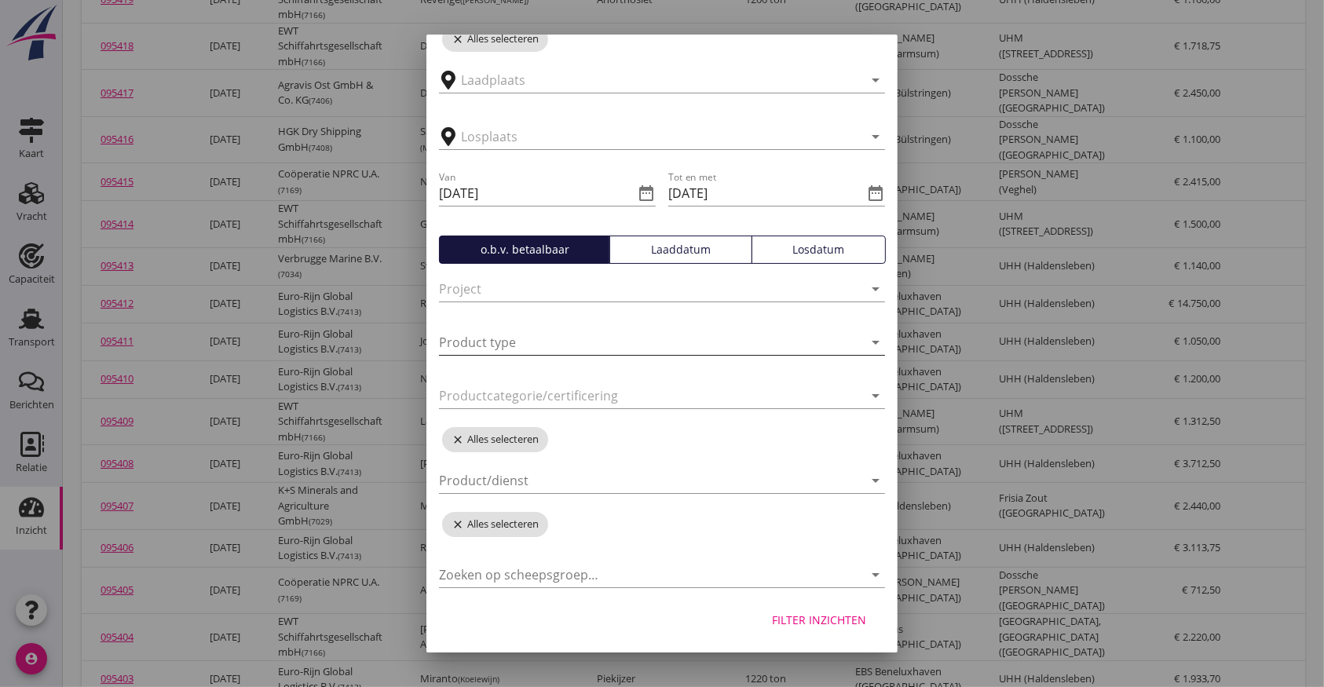
click at [866, 341] on icon "arrow_drop_down" at bounding box center [875, 342] width 19 height 19
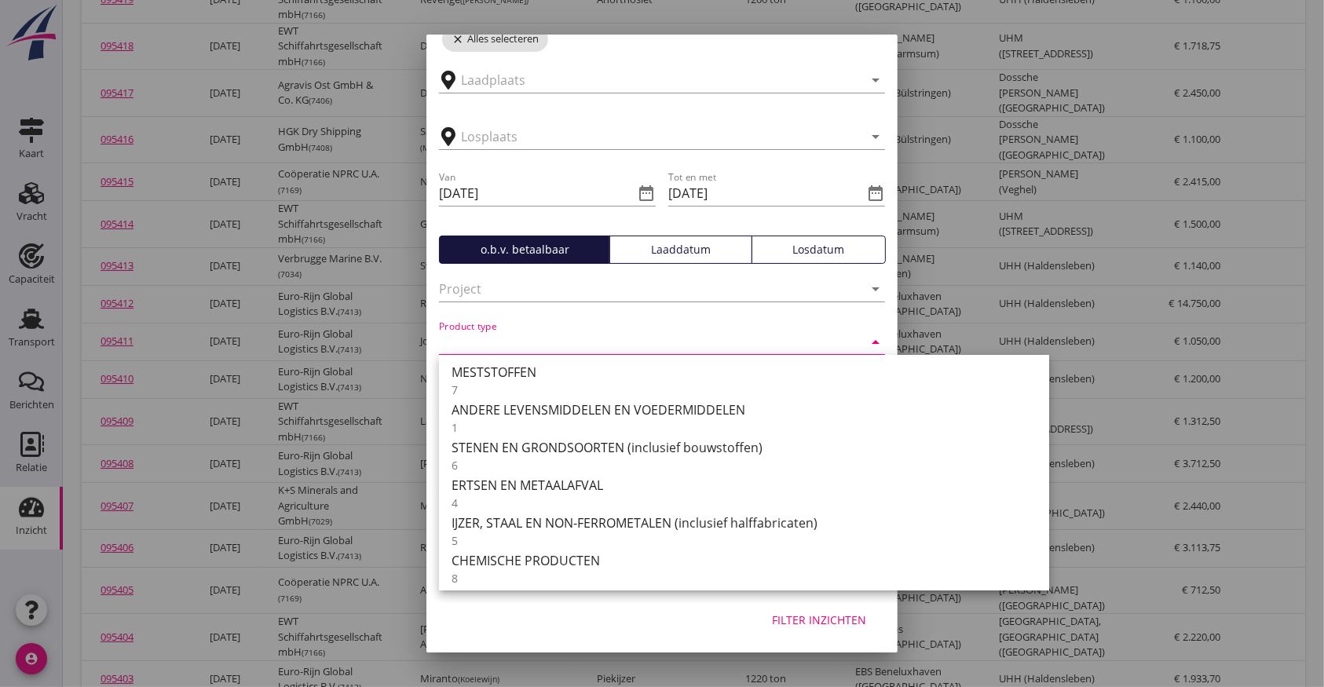
click at [866, 341] on icon "arrow_drop_down" at bounding box center [875, 342] width 19 height 19
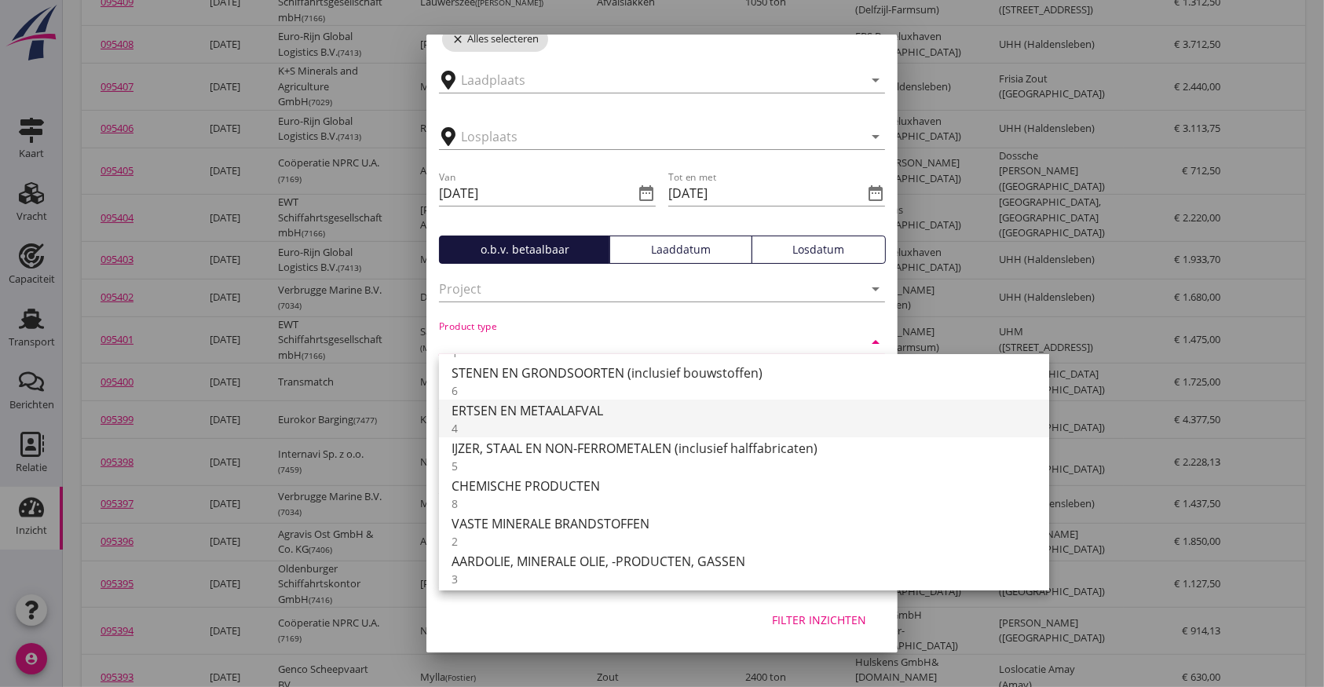
scroll to position [0, 0]
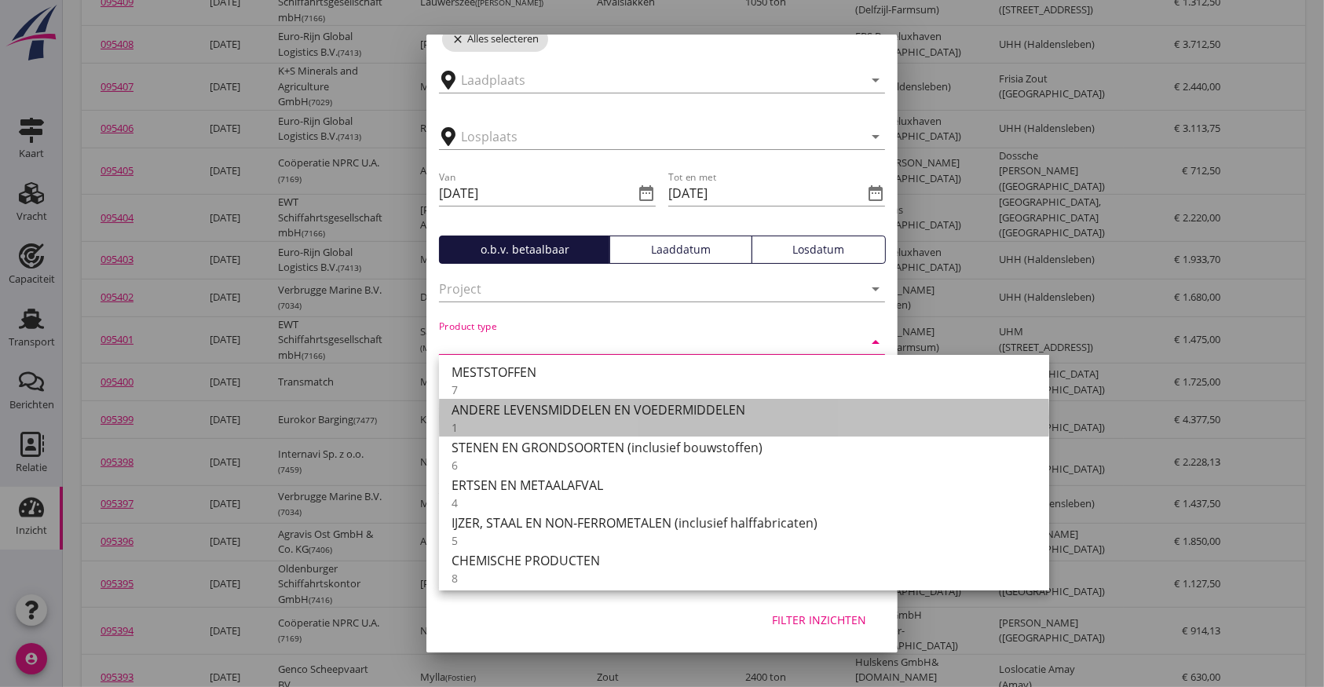
click at [535, 407] on div "ANDERE LEVENSMIDDELEN EN VOEDERMIDDELEN" at bounding box center [743, 409] width 585 height 19
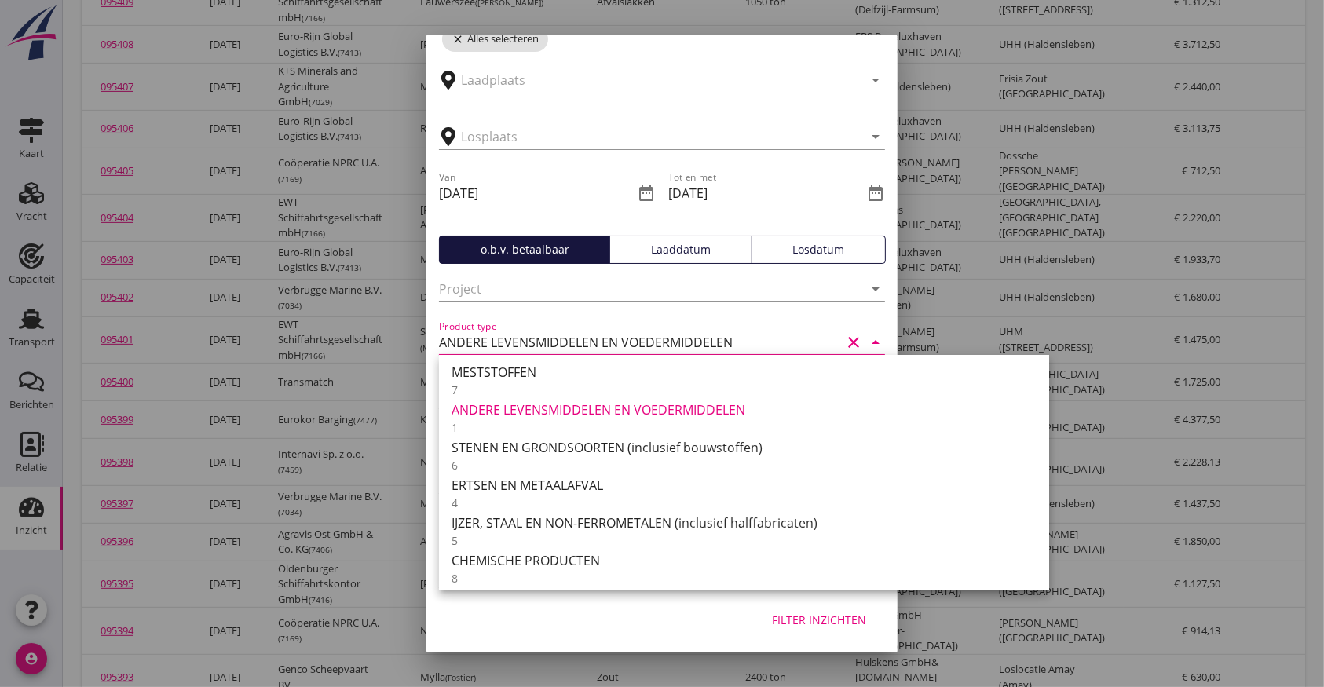
click at [630, 612] on div "Filter inzichten" at bounding box center [661, 623] width 471 height 60
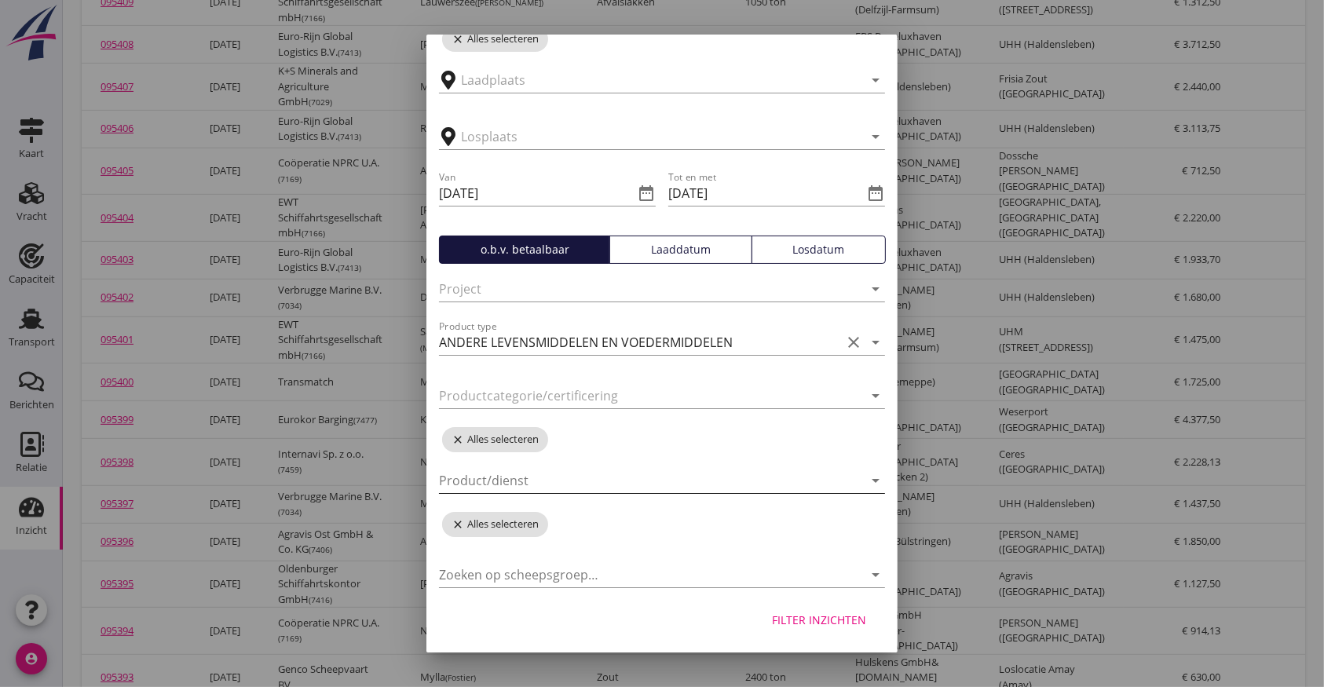
click at [866, 476] on icon "arrow_drop_down" at bounding box center [875, 480] width 19 height 19
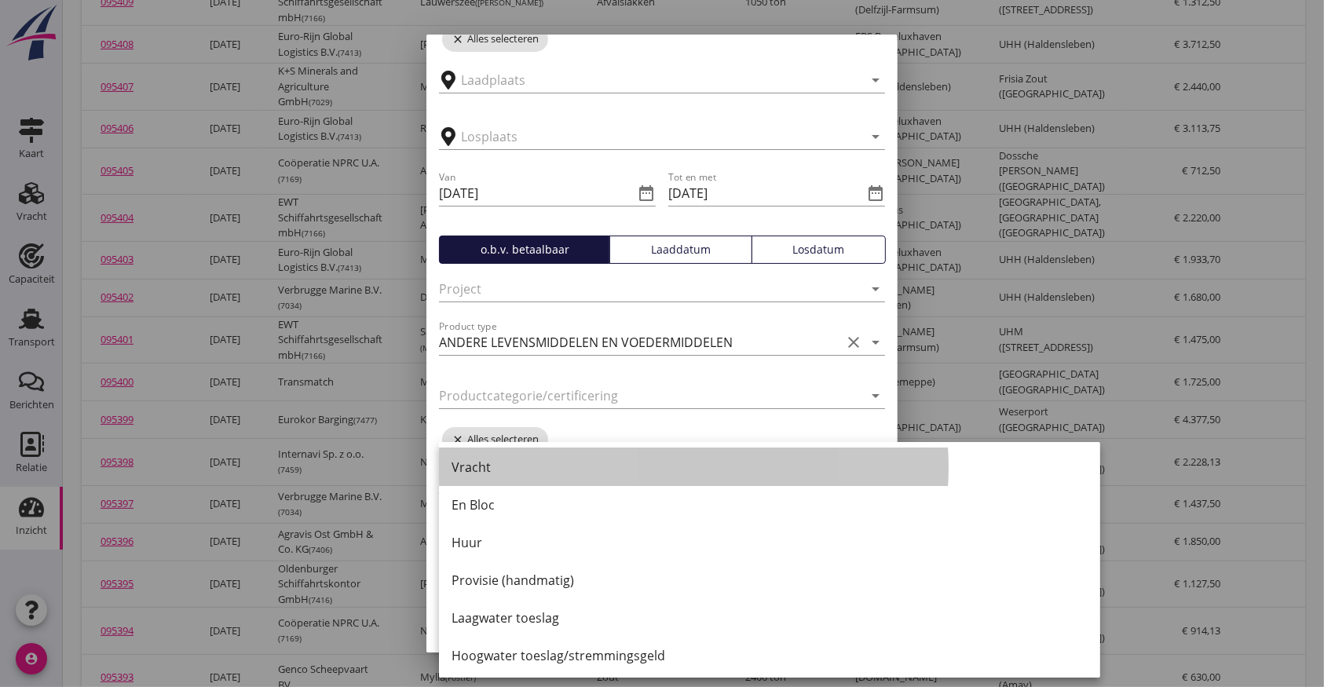
click at [856, 476] on div "Vracht" at bounding box center [769, 467] width 636 height 38
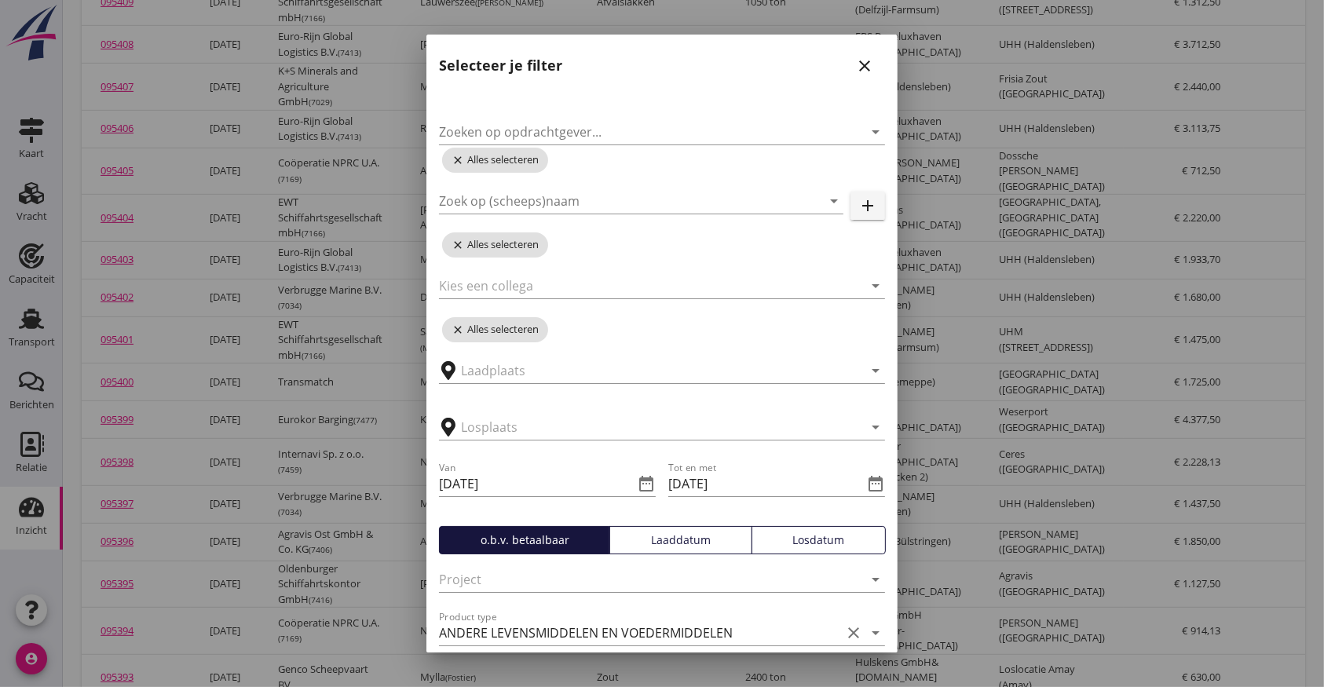
scroll to position [290, 0]
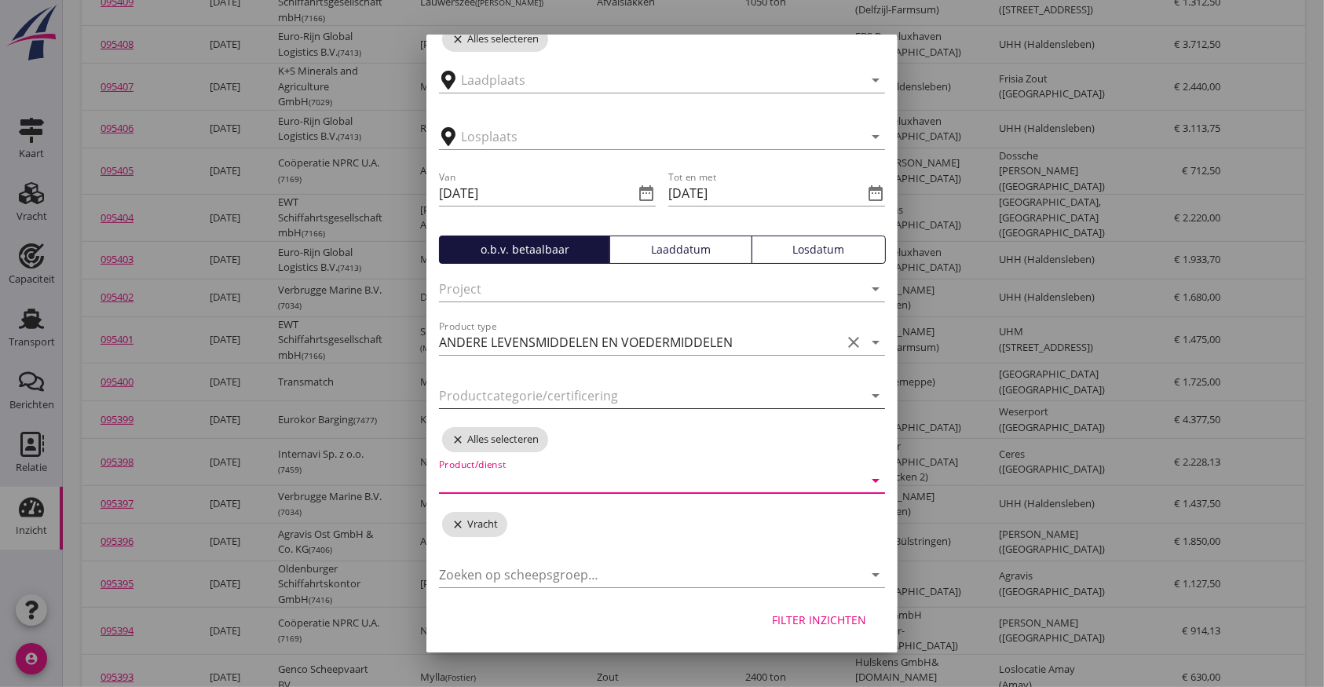
click at [866, 390] on icon "arrow_drop_down" at bounding box center [875, 395] width 19 height 19
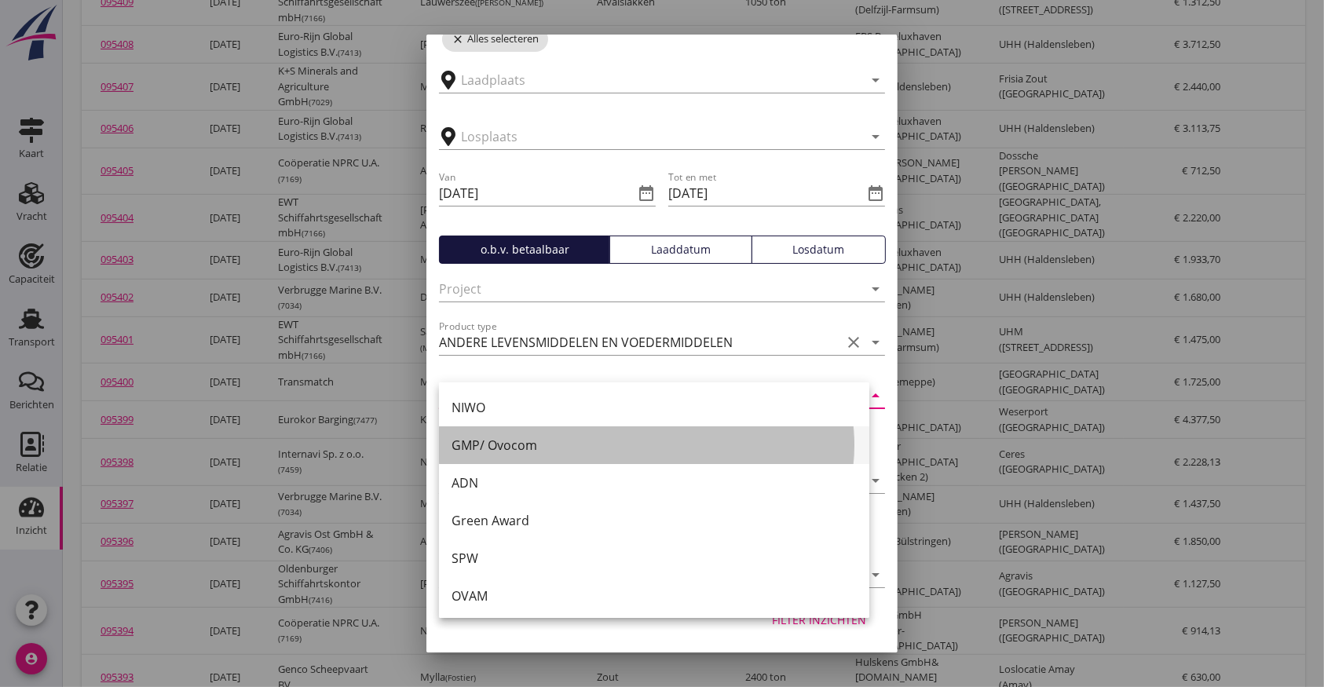
click at [534, 451] on div "GMP/ Ovocom" at bounding box center [653, 445] width 405 height 19
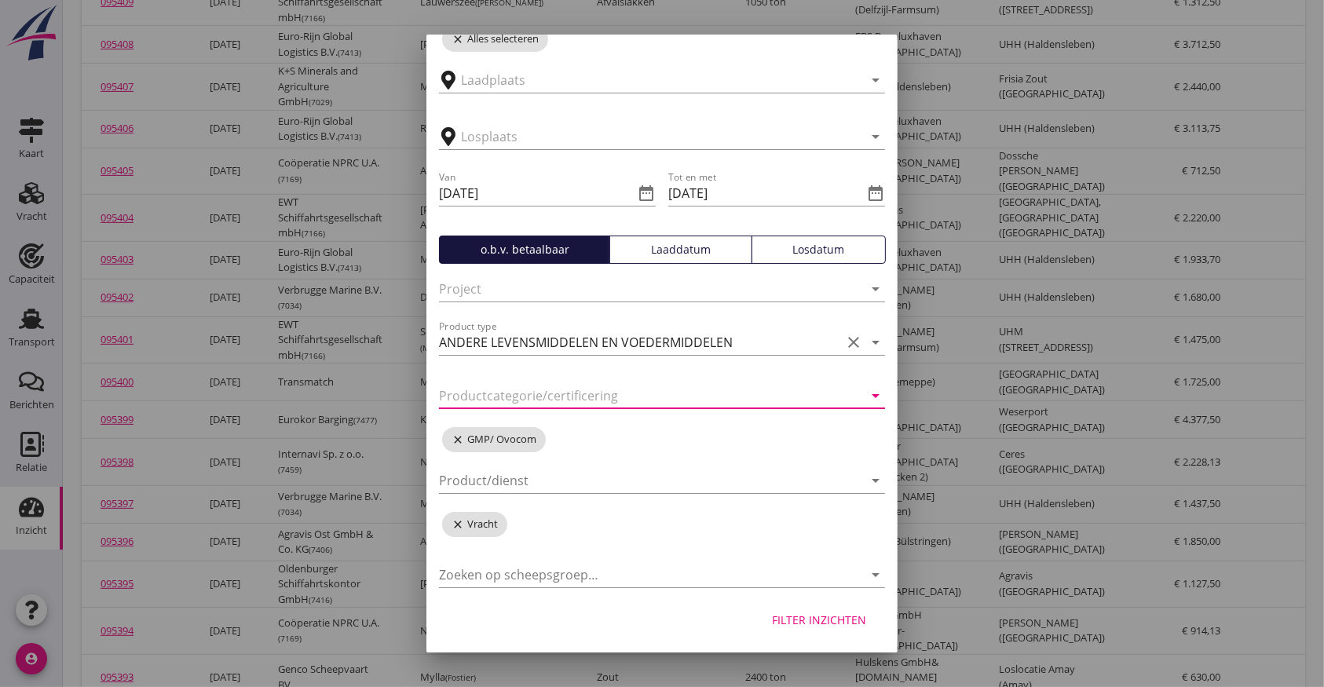
click at [816, 614] on div "Filter inzichten" at bounding box center [819, 620] width 94 height 16
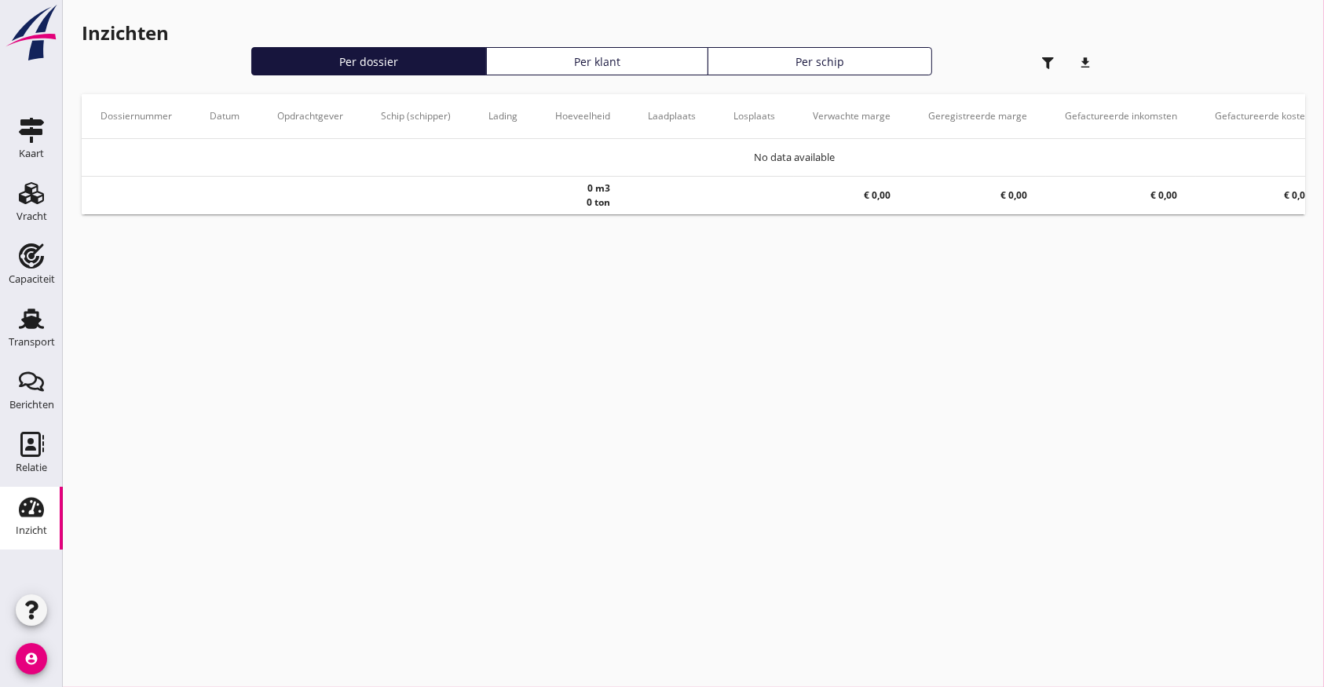
click at [1041, 56] on div "button" at bounding box center [1046, 62] width 31 height 31
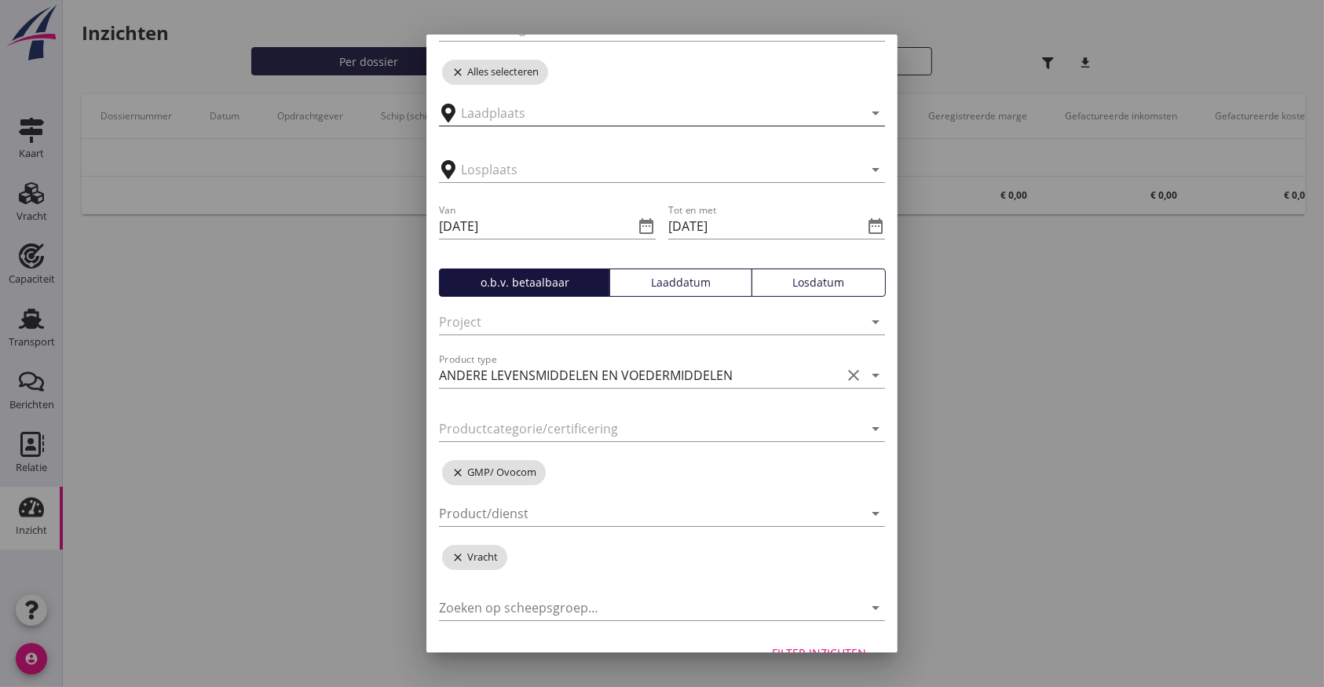
scroll to position [290, 0]
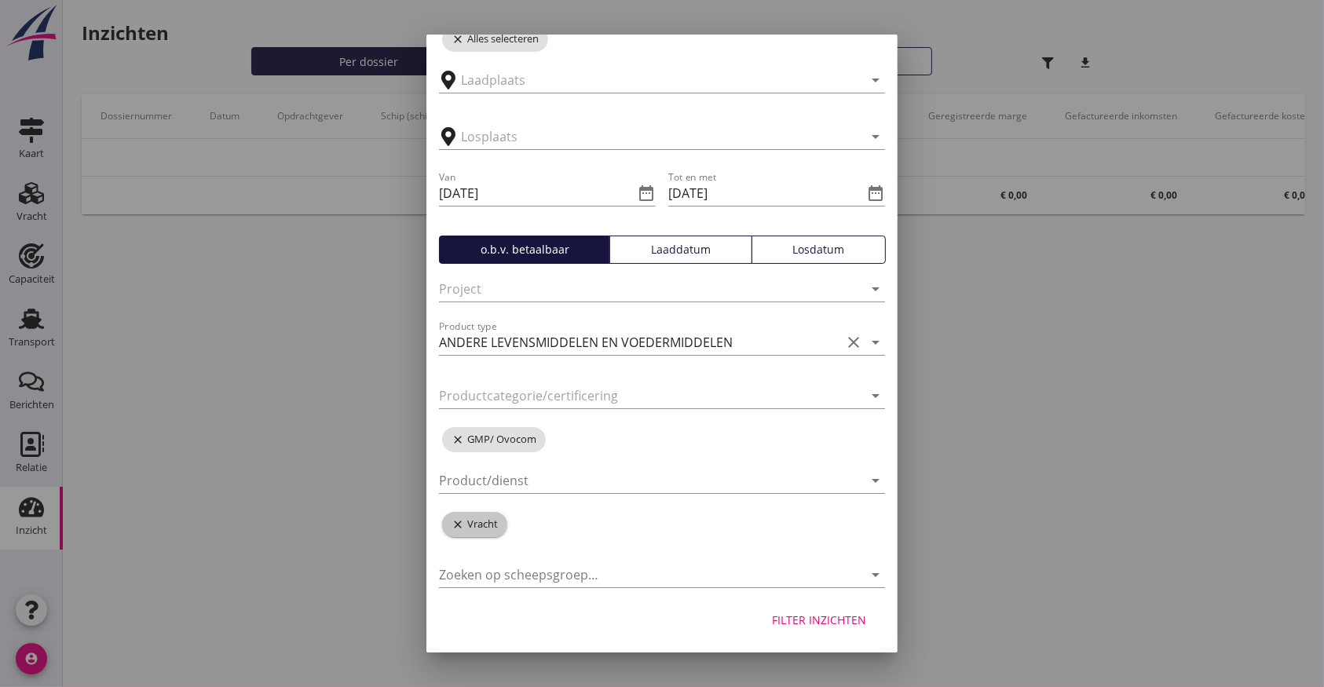
click at [461, 522] on icon "close" at bounding box center [459, 524] width 16 height 13
click at [838, 625] on div "Filter inzichten" at bounding box center [819, 620] width 94 height 16
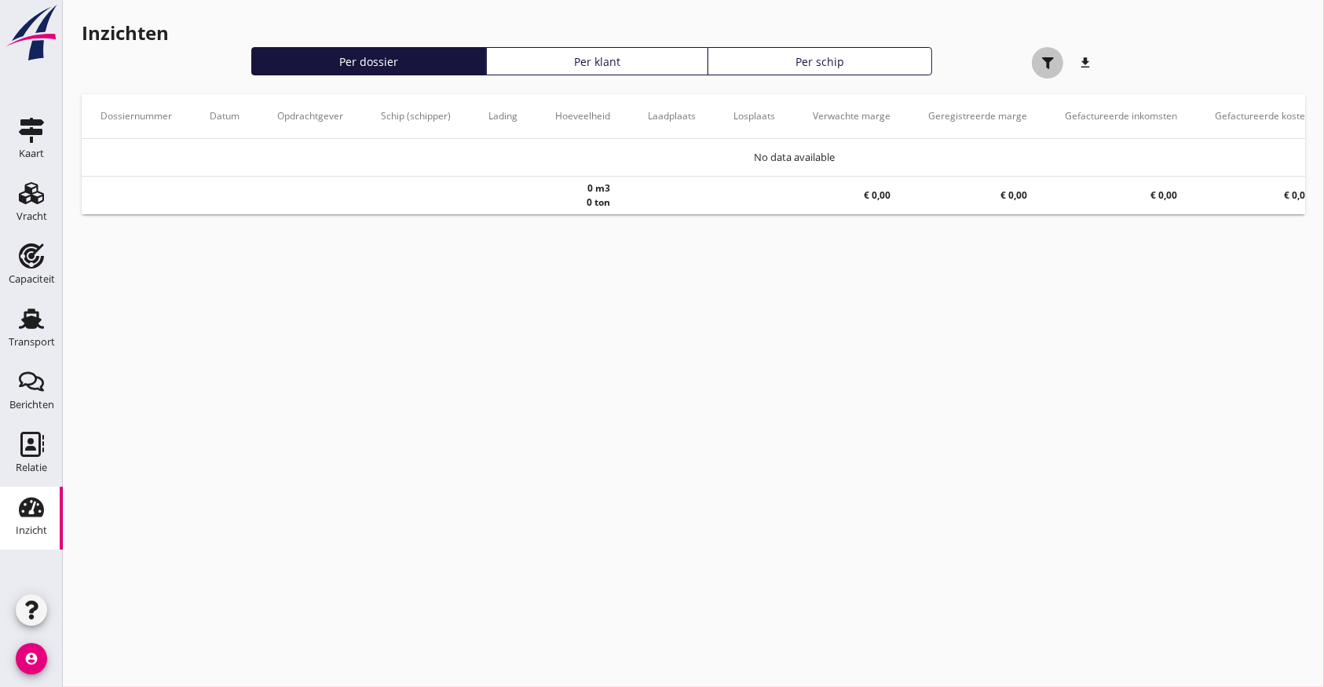
click at [1052, 58] on use "button" at bounding box center [1048, 63] width 12 height 12
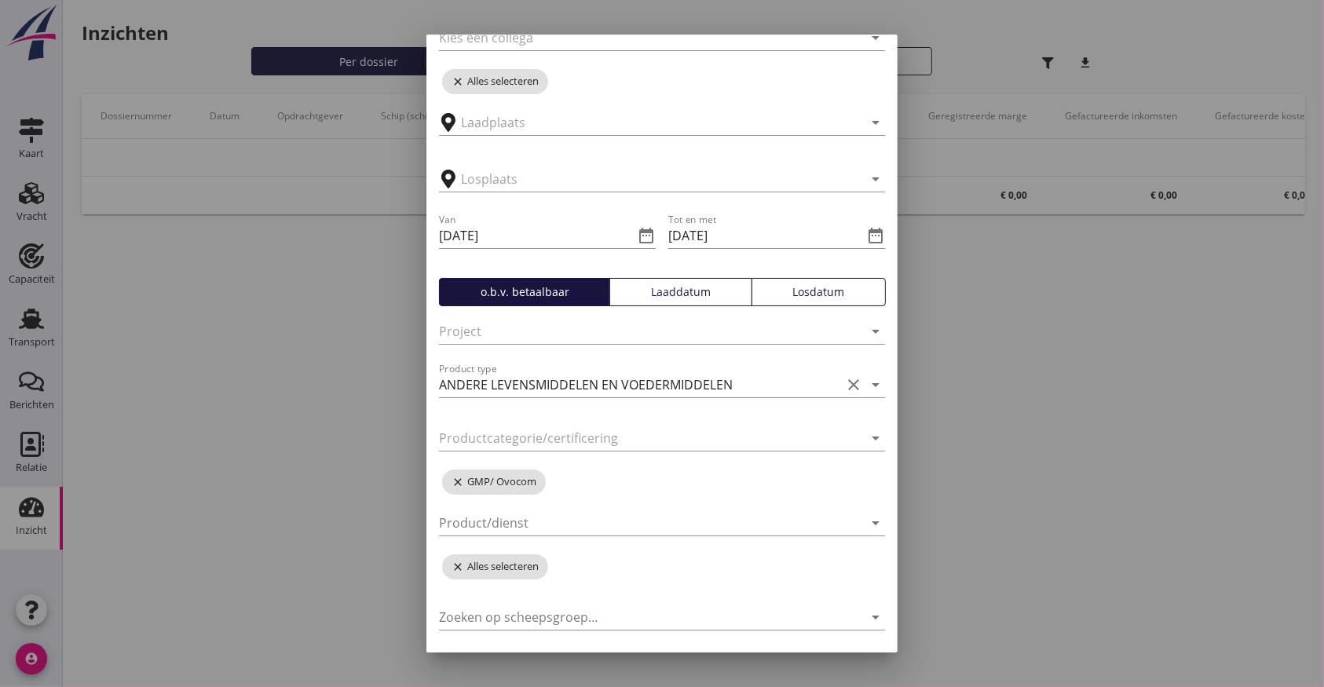
scroll to position [290, 0]
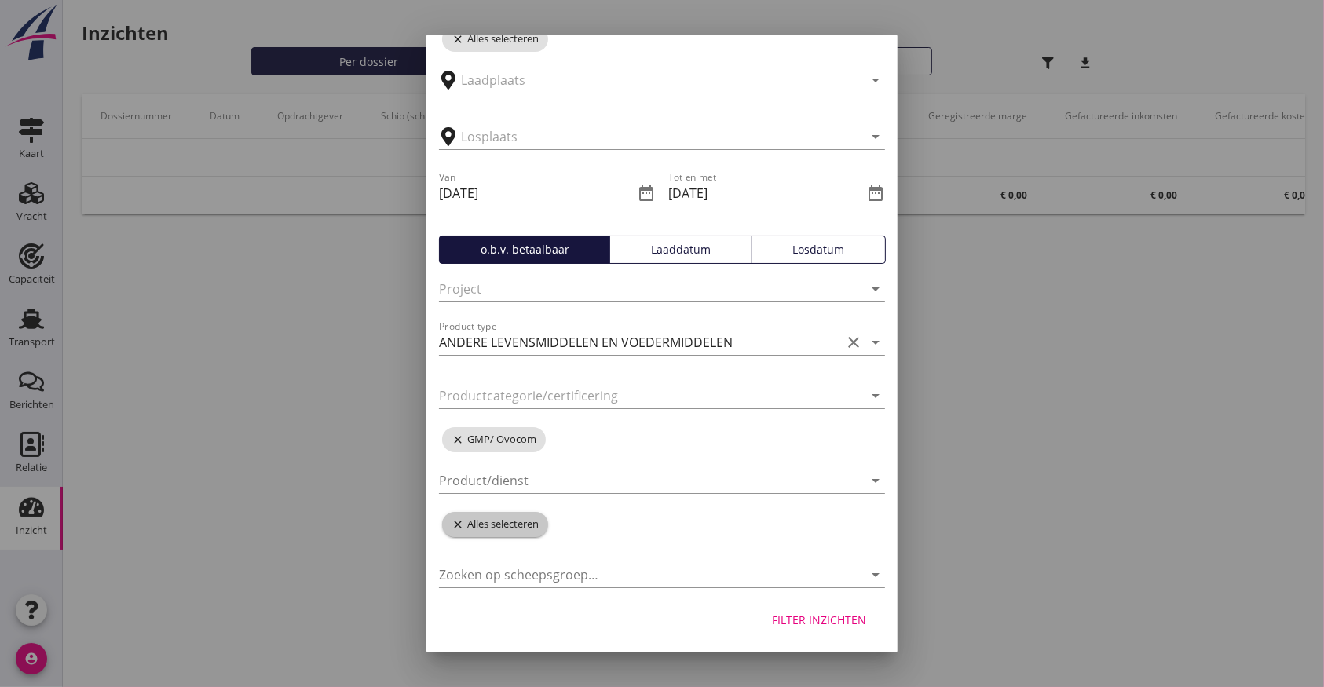
click at [450, 519] on span "close Alles selecteren" at bounding box center [495, 524] width 106 height 25
click at [458, 524] on icon "close" at bounding box center [459, 524] width 16 height 13
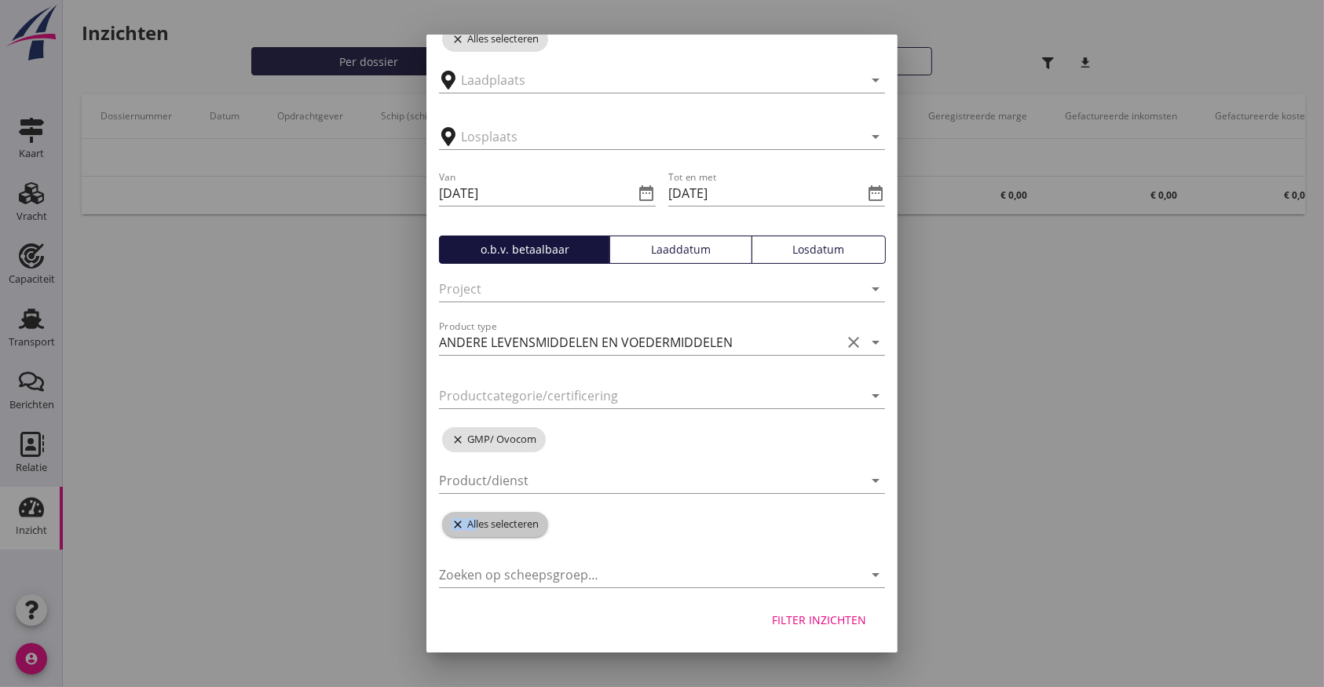
drag, startPoint x: 458, startPoint y: 524, endPoint x: 491, endPoint y: 521, distance: 33.1
click at [459, 523] on icon "close" at bounding box center [459, 524] width 16 height 13
click at [767, 521] on div "Zoeken op opdrachtgever... arrow_drop_down close Alles selecteren Zoek op (sche…" at bounding box center [661, 193] width 471 height 799
click at [844, 339] on icon "clear" at bounding box center [853, 342] width 19 height 19
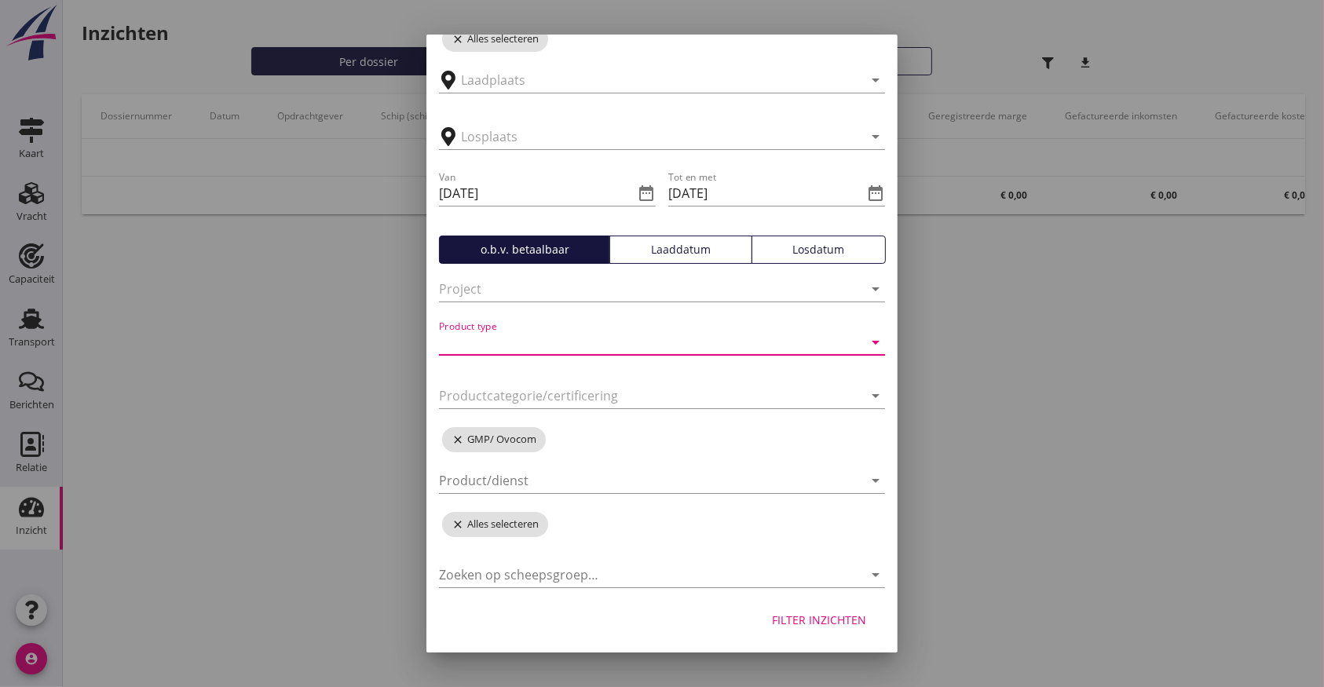
click at [774, 615] on div "Filter inzichten" at bounding box center [819, 620] width 94 height 16
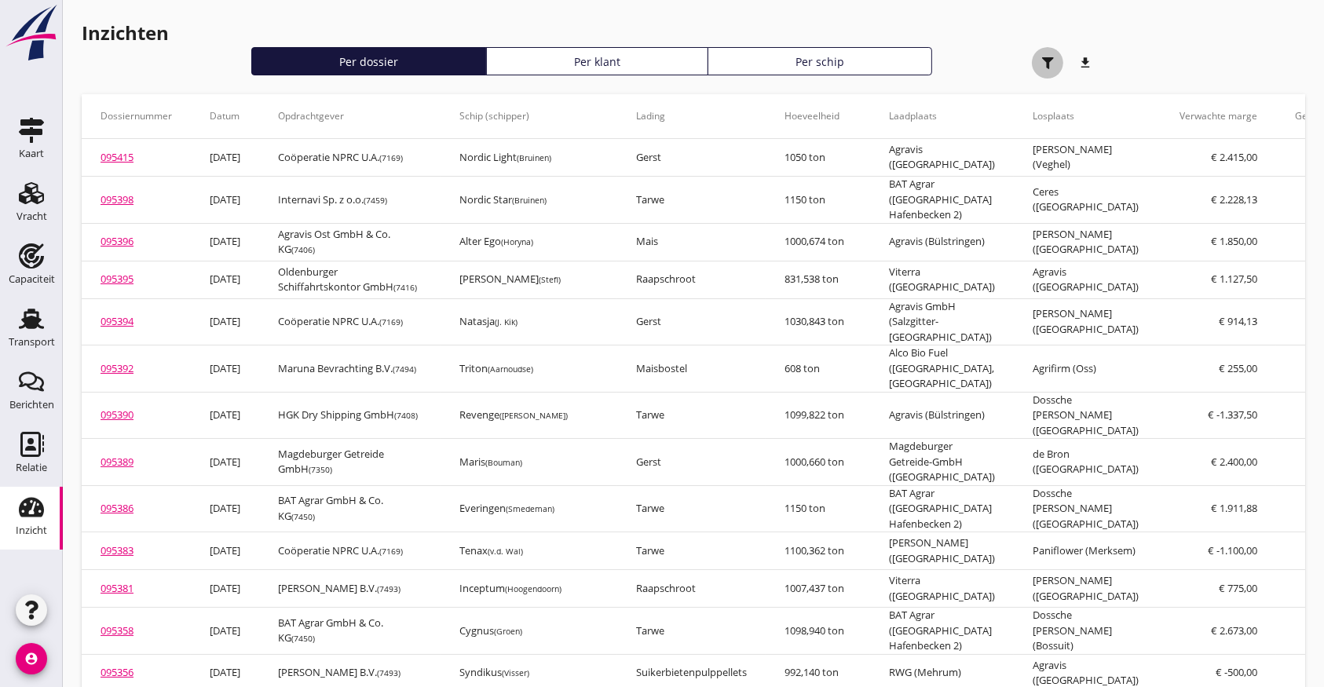
click at [1049, 63] on use "button" at bounding box center [1048, 63] width 12 height 12
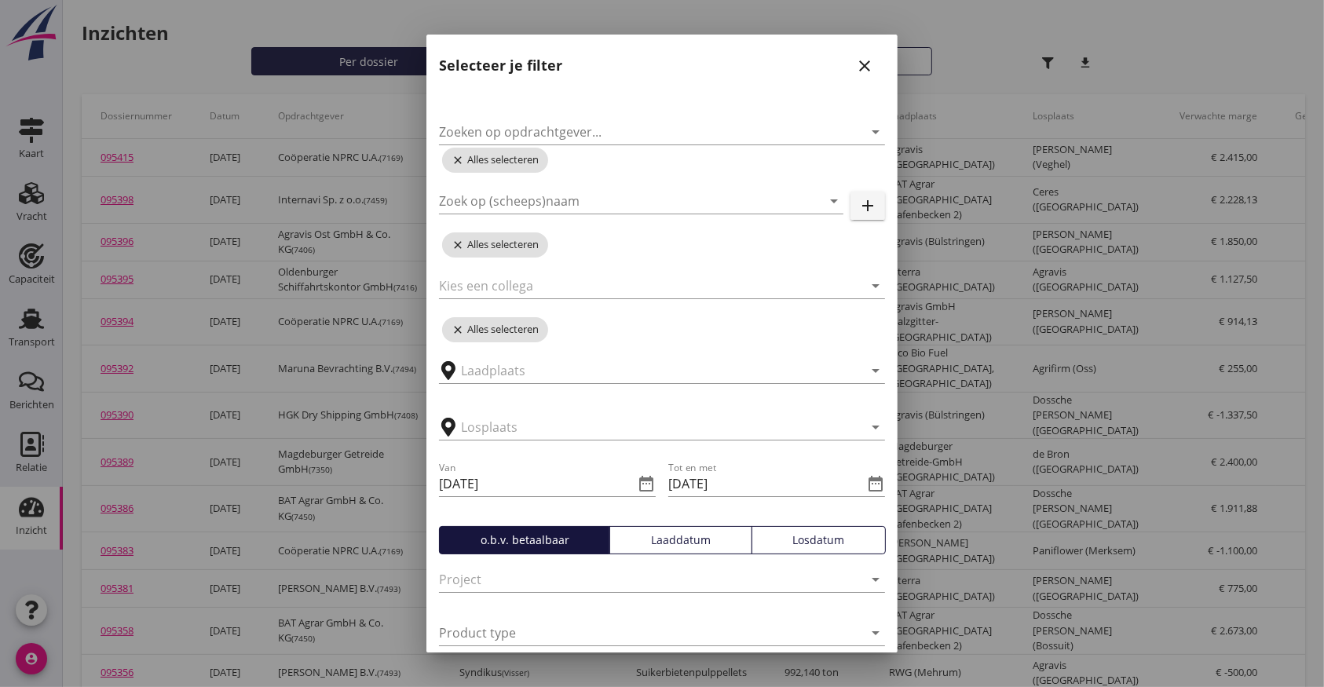
click at [855, 59] on icon "close" at bounding box center [864, 66] width 19 height 19
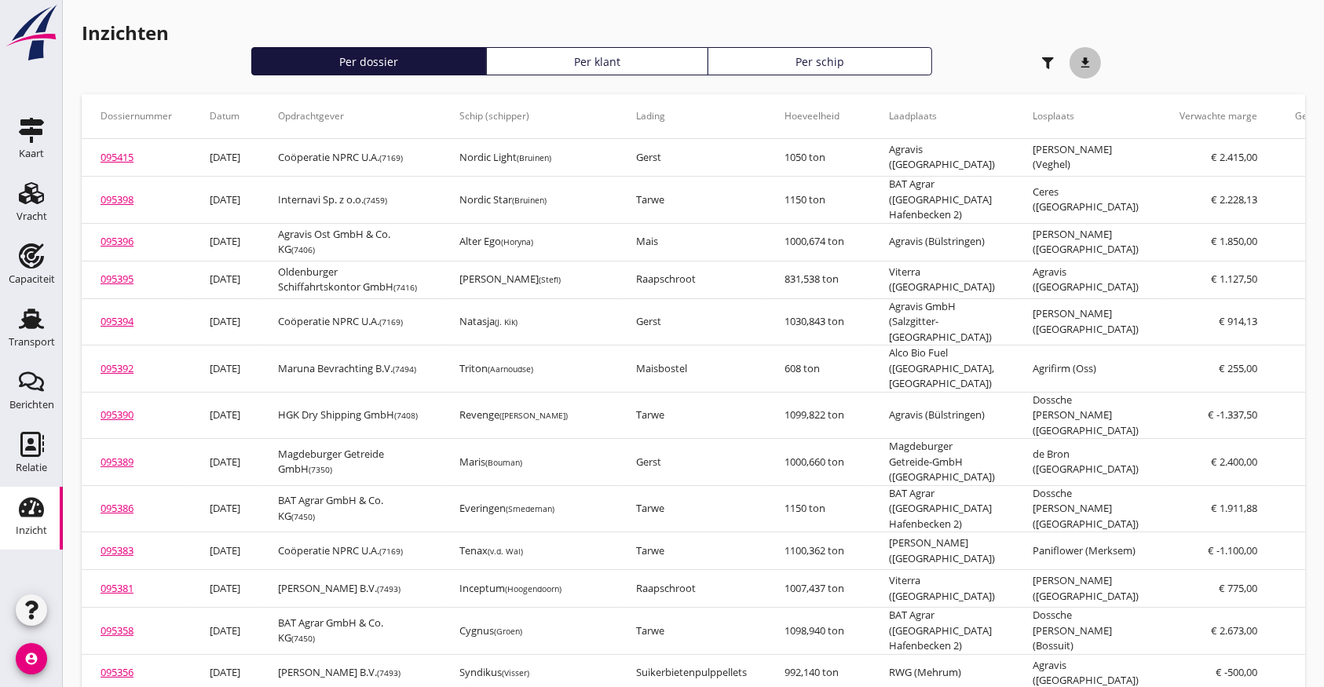
click at [1083, 57] on icon "download" at bounding box center [1084, 62] width 31 height 31
